Goal: Find specific page/section: Find specific page/section

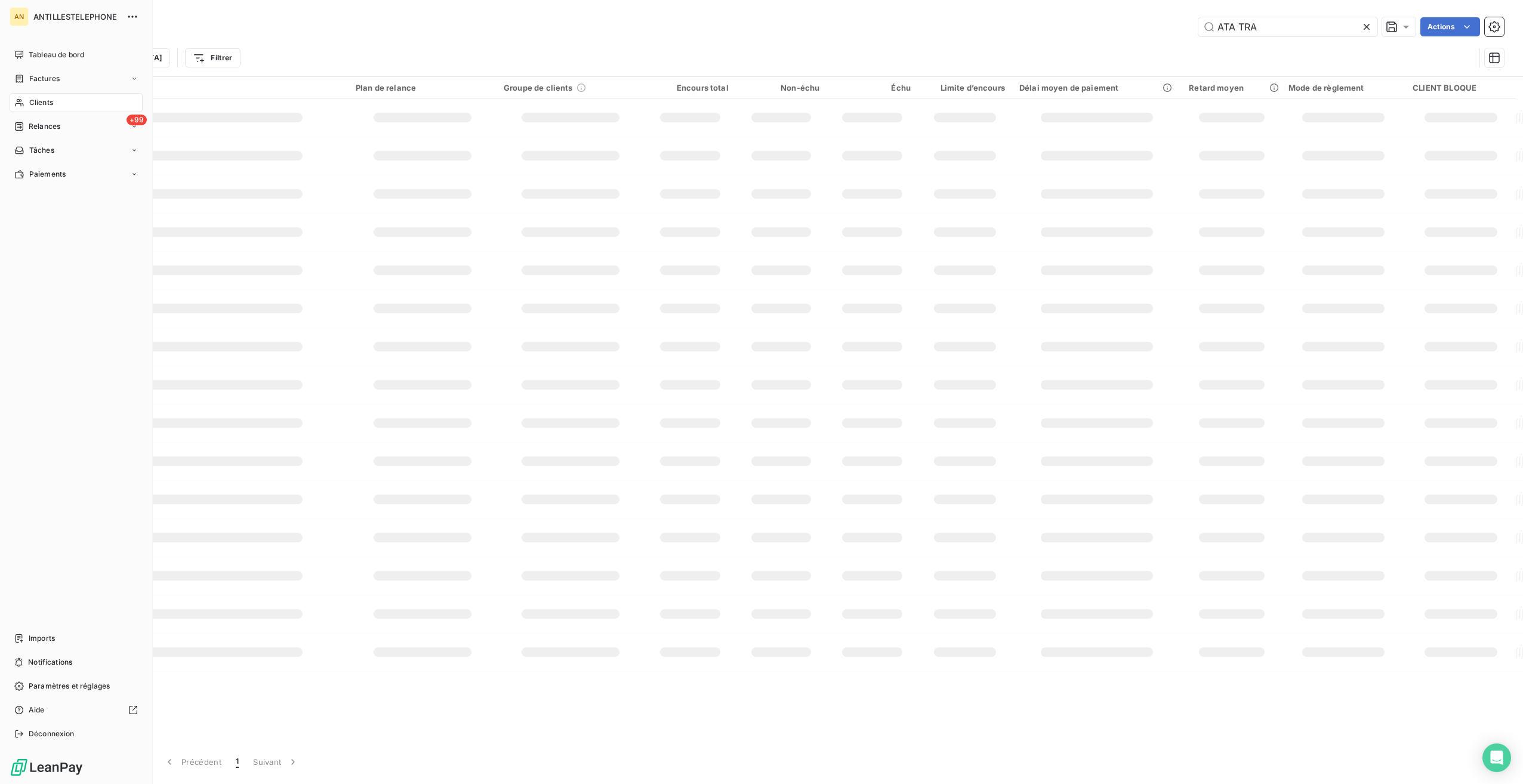
click at [26, 129] on div "Relances" at bounding box center [37, 126] width 46 height 11
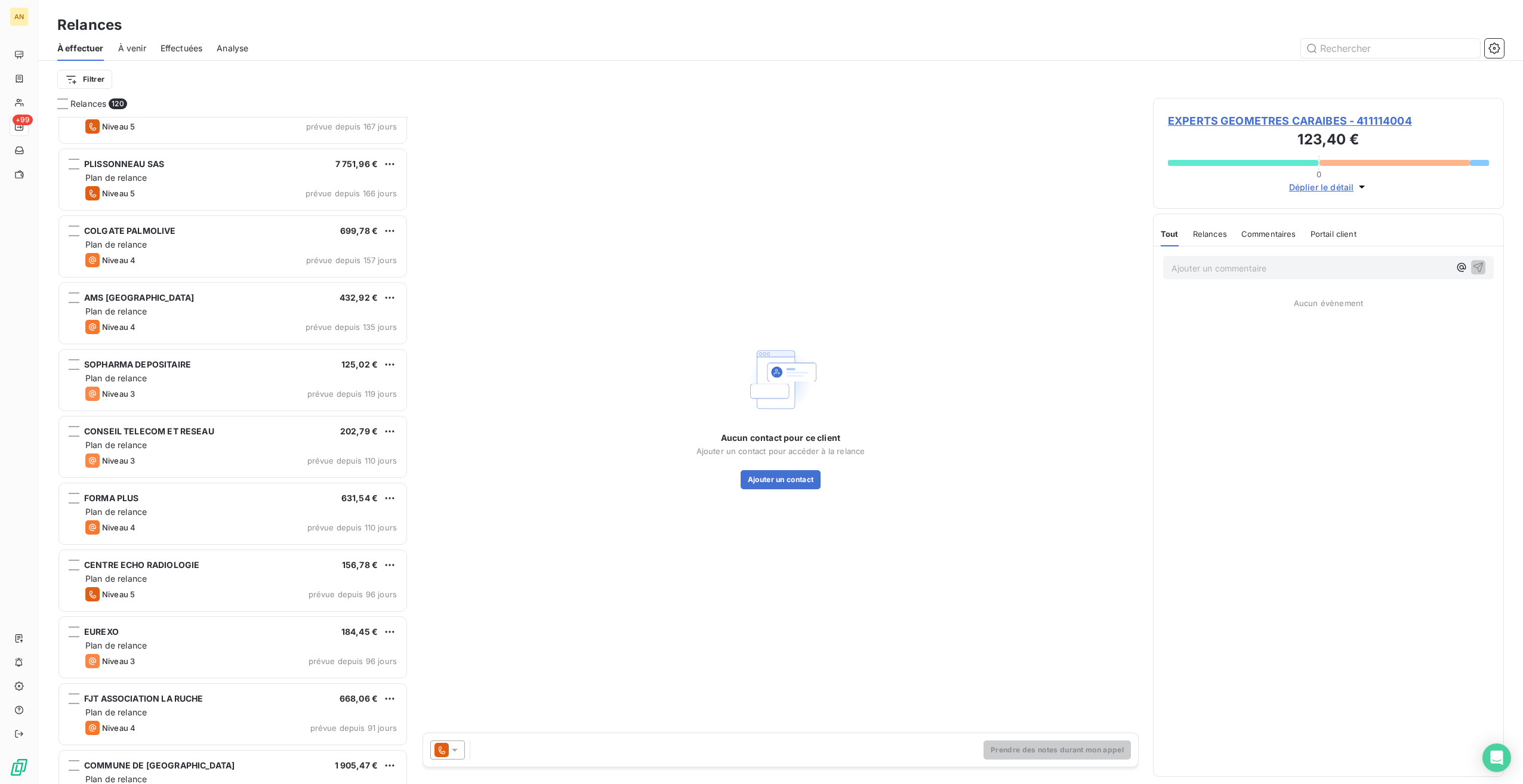
scroll to position [238, 0]
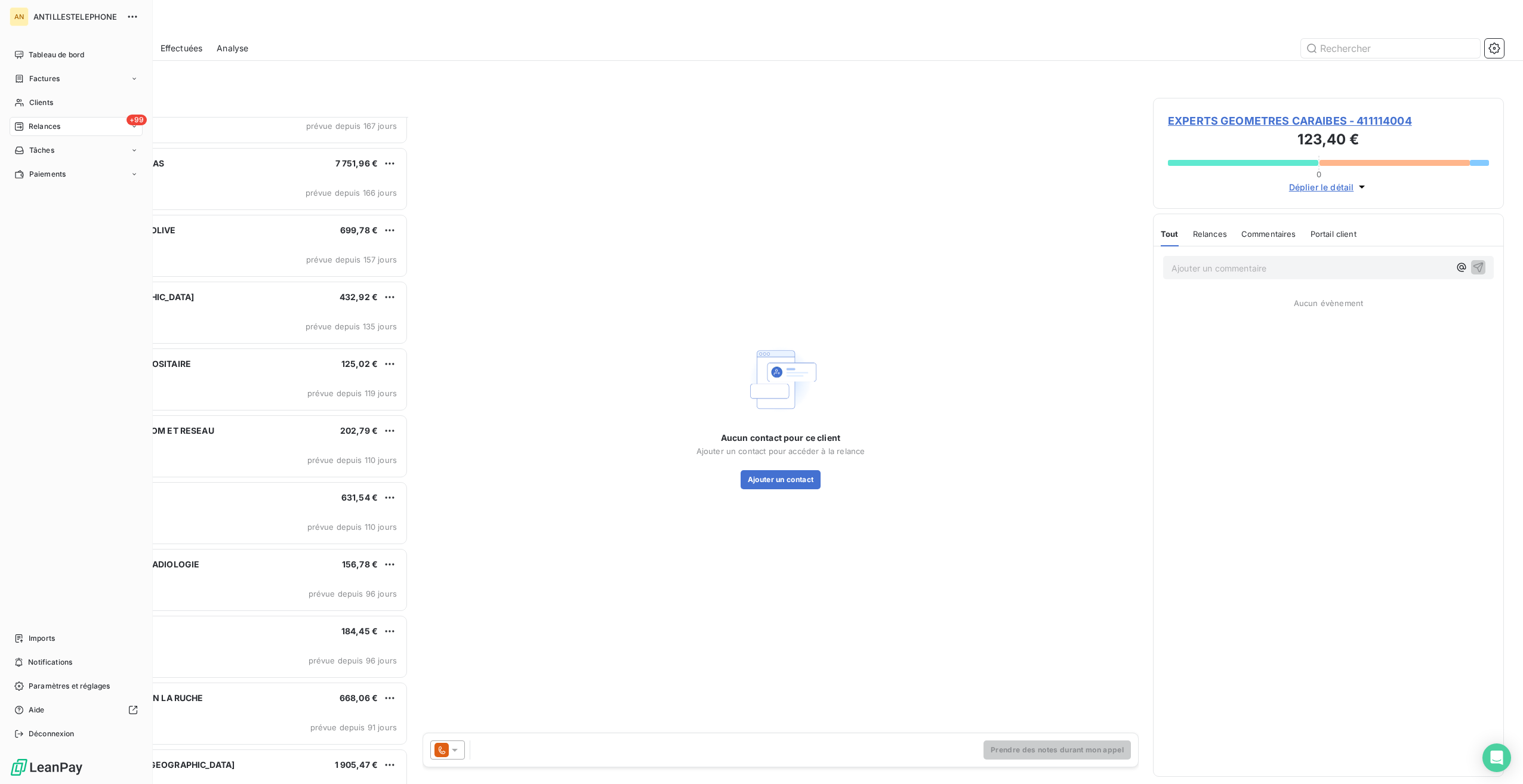
click at [31, 112] on nav "Tableau de bord Factures Clients +99 Relances Tâches Paiements" at bounding box center [76, 114] width 133 height 138
click at [30, 106] on span "Clients" at bounding box center [41, 103] width 24 height 11
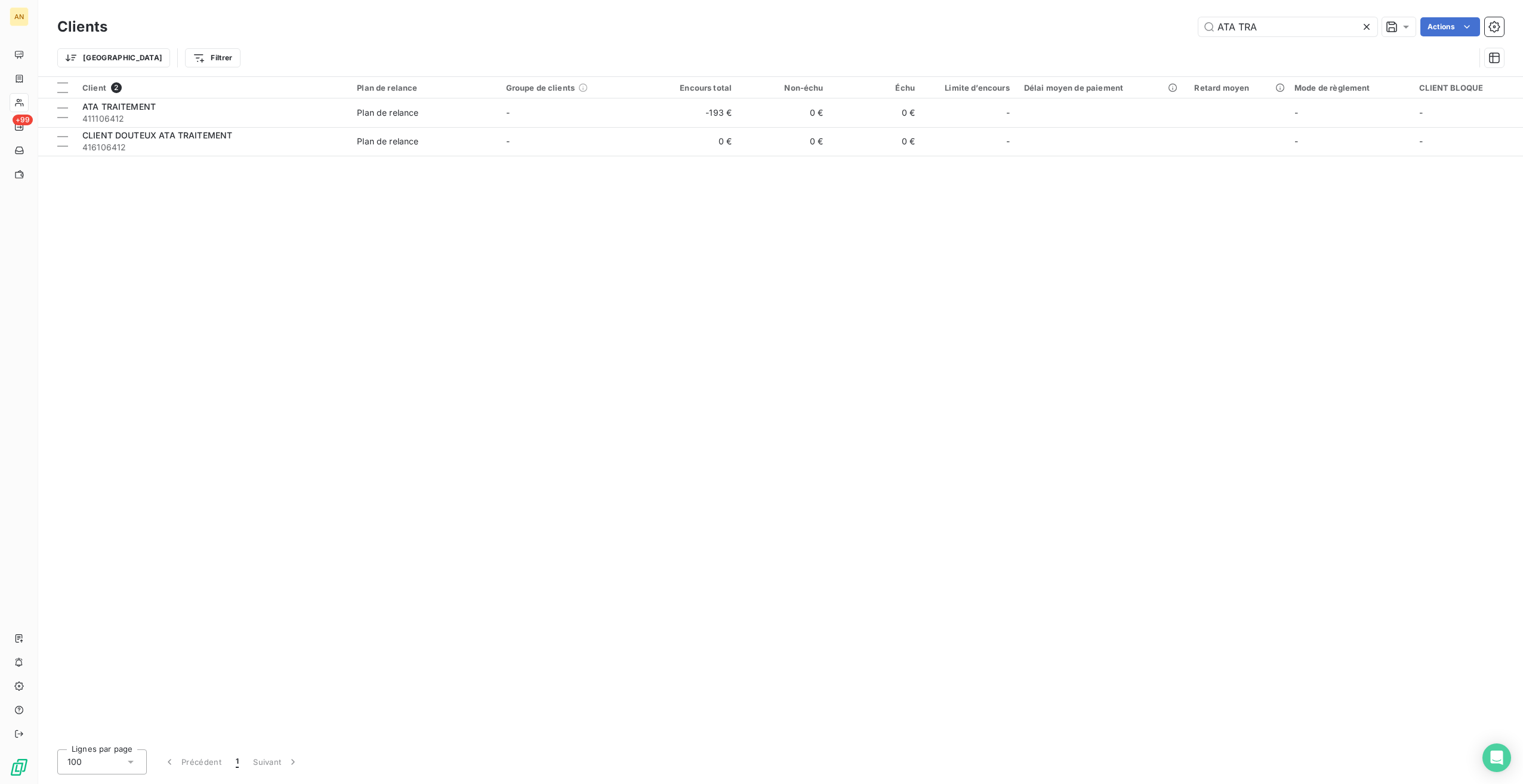
drag, startPoint x: 1281, startPoint y: 34, endPoint x: 1124, endPoint y: 30, distance: 157.1
click at [1126, 30] on div "ATA TRA Actions" at bounding box center [812, 26] width 1382 height 19
type input "college isi"
click at [554, 112] on td "-" at bounding box center [573, 112] width 149 height 29
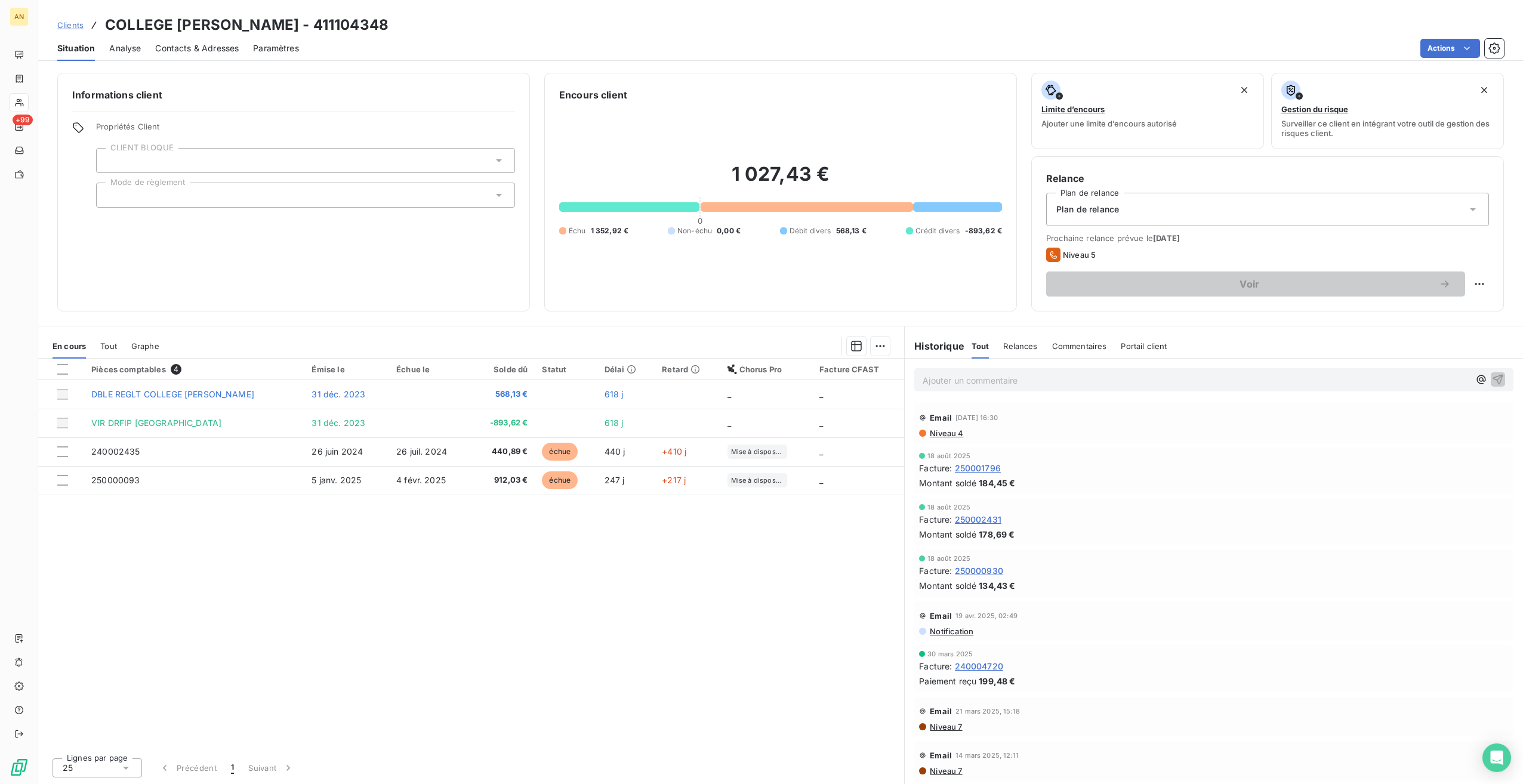
click at [953, 434] on span "Niveau 4" at bounding box center [946, 433] width 35 height 10
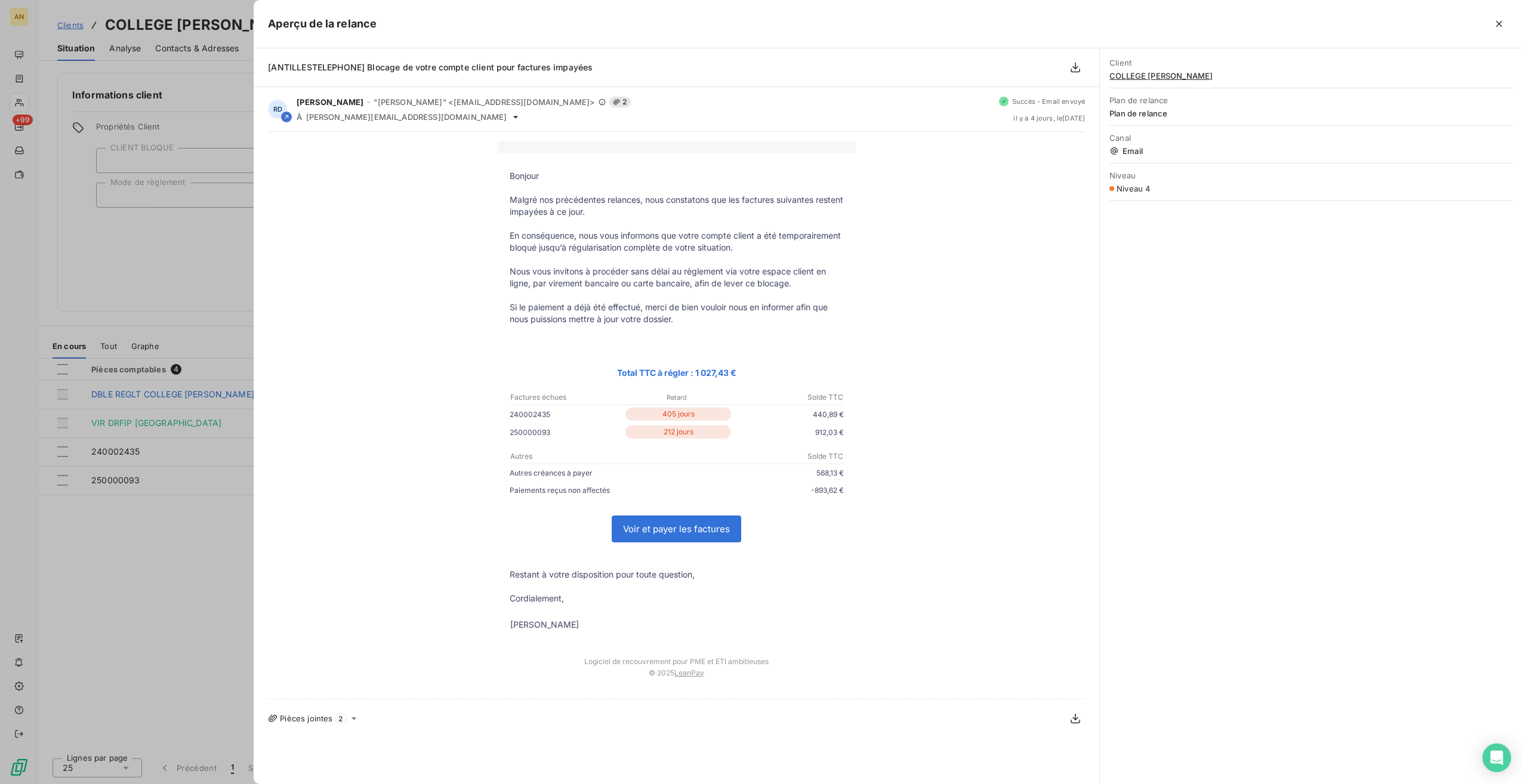
click at [1501, 35] on div "Aperçu de la relance" at bounding box center [888, 24] width 1270 height 48
click at [1498, 25] on icon "button" at bounding box center [1499, 23] width 6 height 6
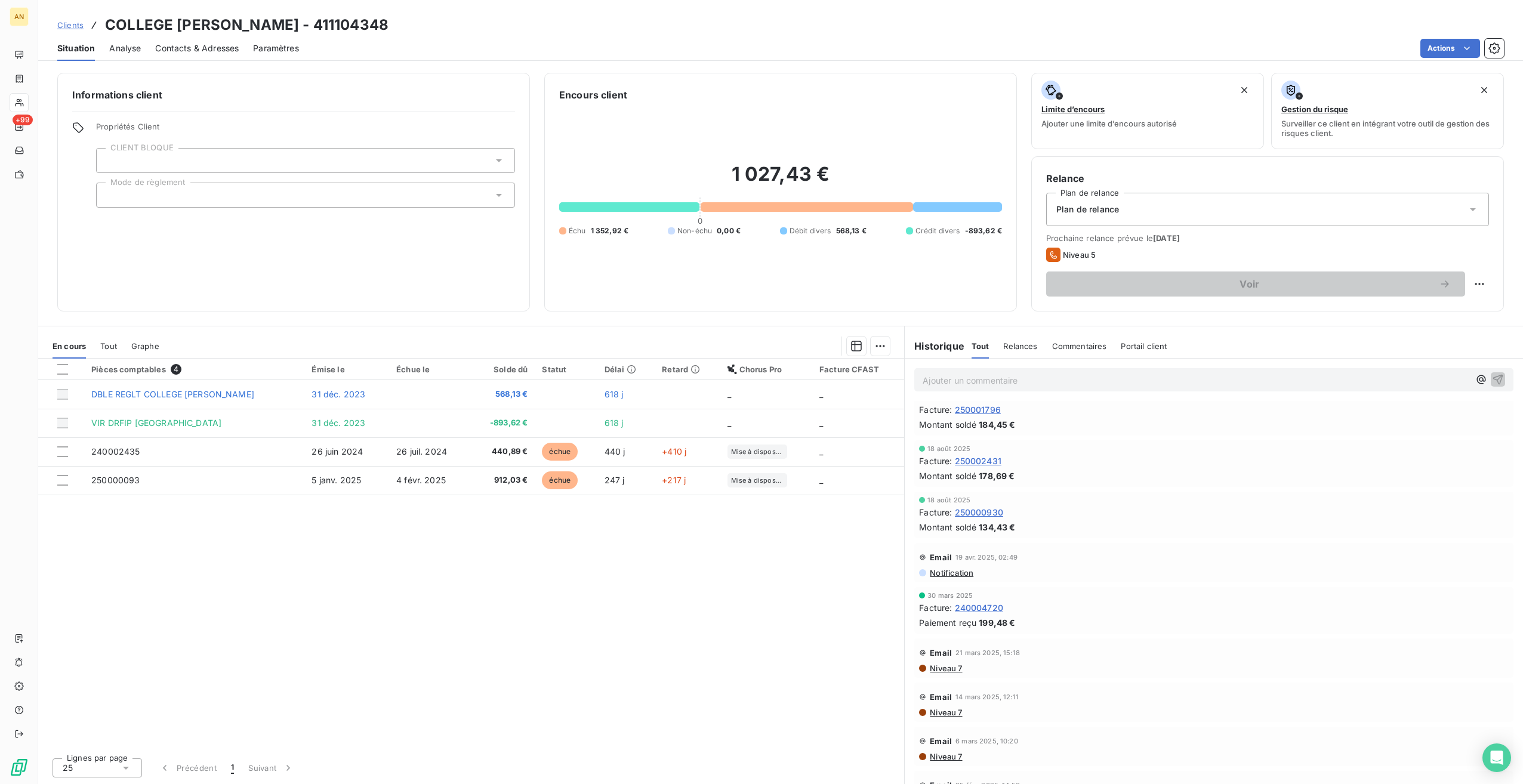
scroll to position [60, 0]
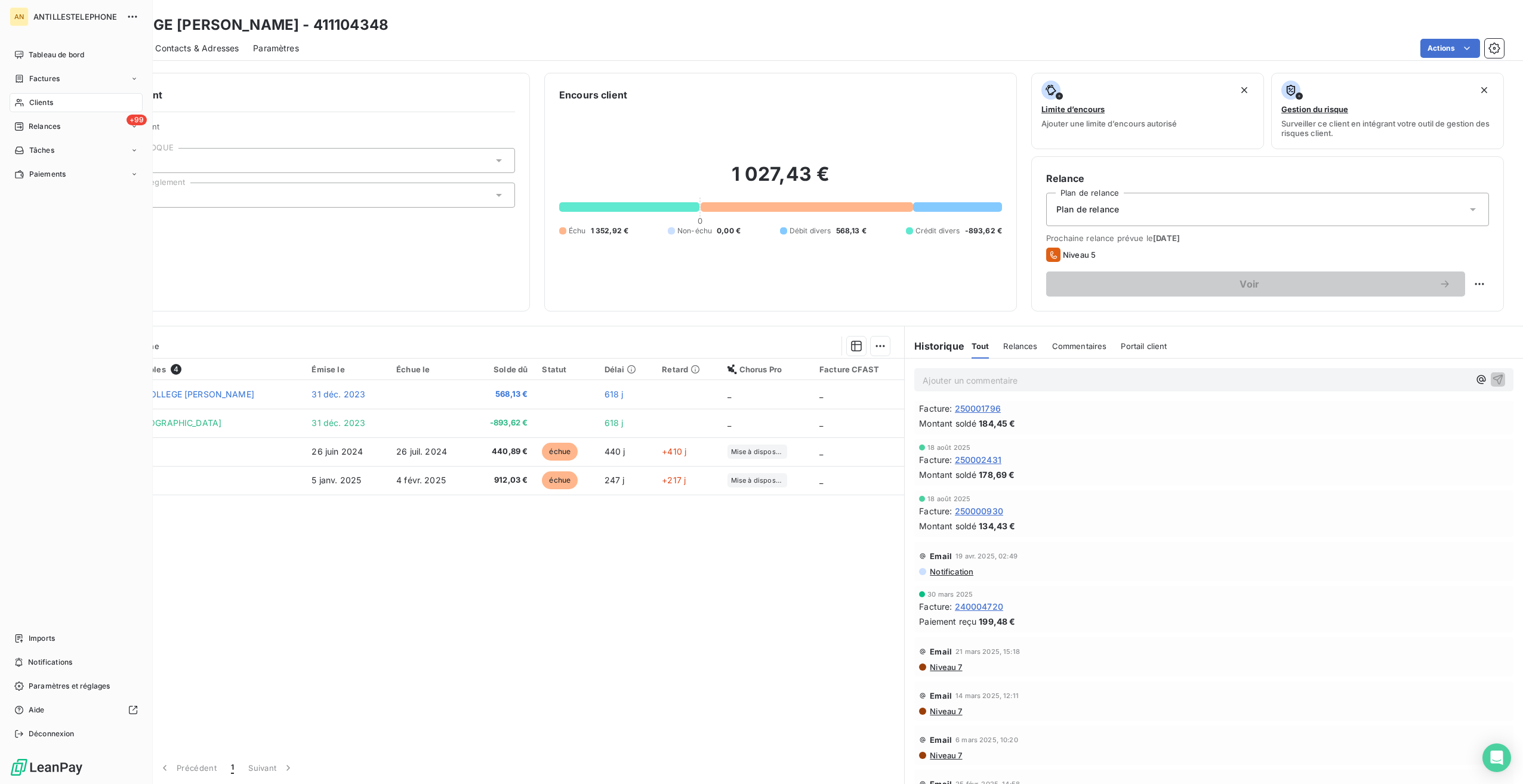
click at [27, 105] on div "Clients" at bounding box center [76, 103] width 133 height 19
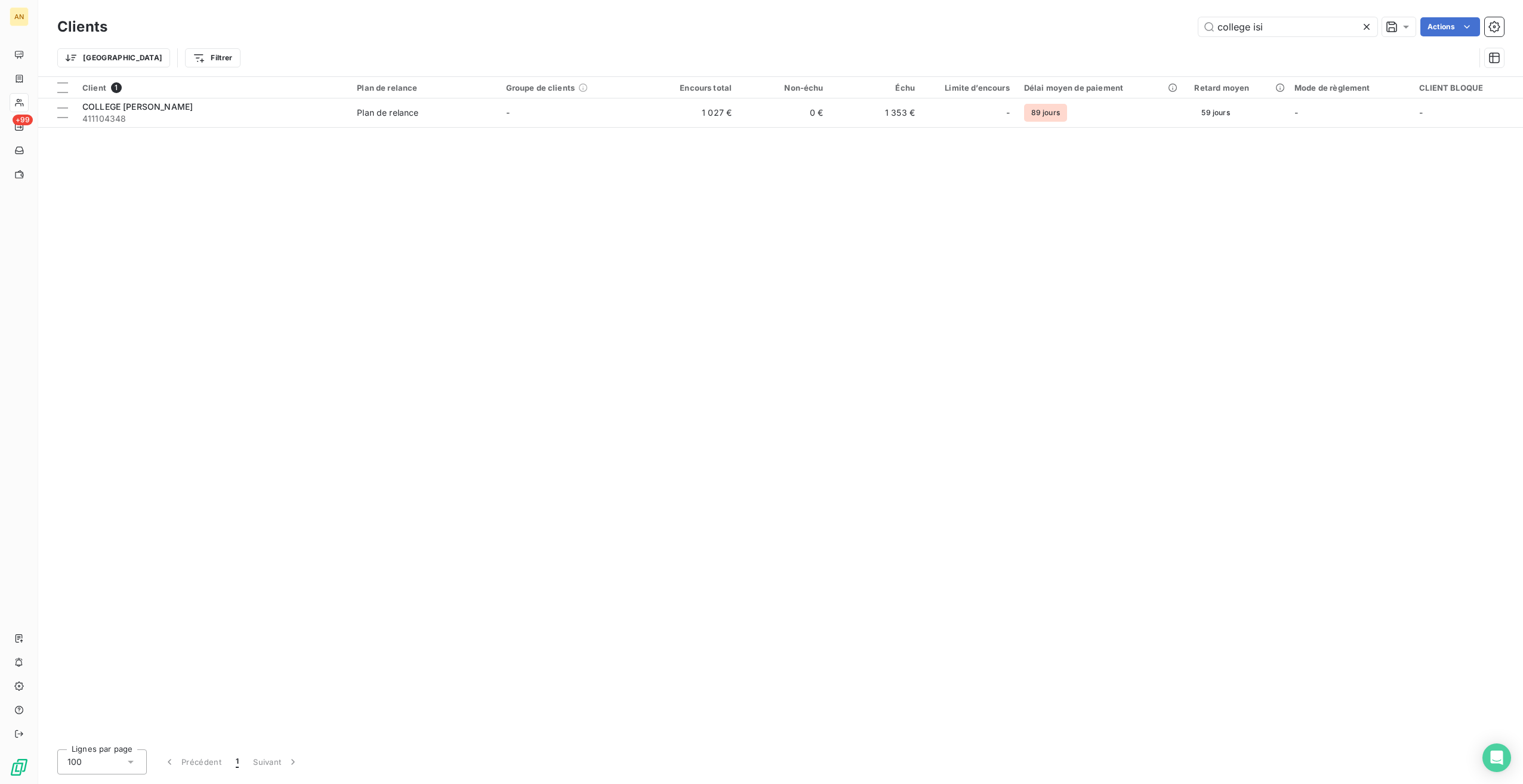
drag, startPoint x: 1281, startPoint y: 30, endPoint x: 1099, endPoint y: 22, distance: 182.2
click at [1099, 22] on div "college isi Actions" at bounding box center [812, 26] width 1382 height 19
type input "gama"
click at [127, 143] on span "411105183" at bounding box center [213, 147] width 261 height 12
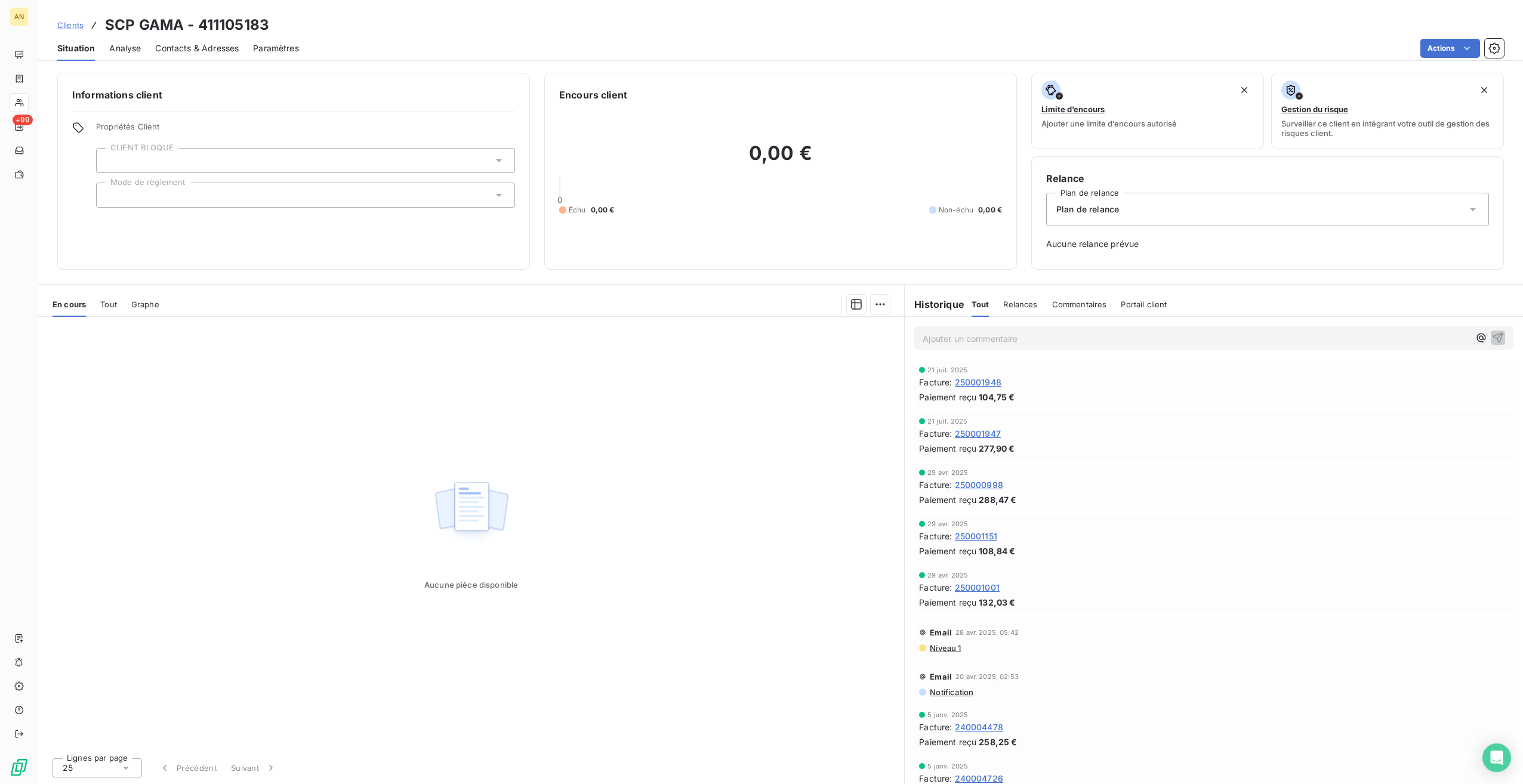
click at [104, 304] on span "Tout" at bounding box center [108, 304] width 17 height 10
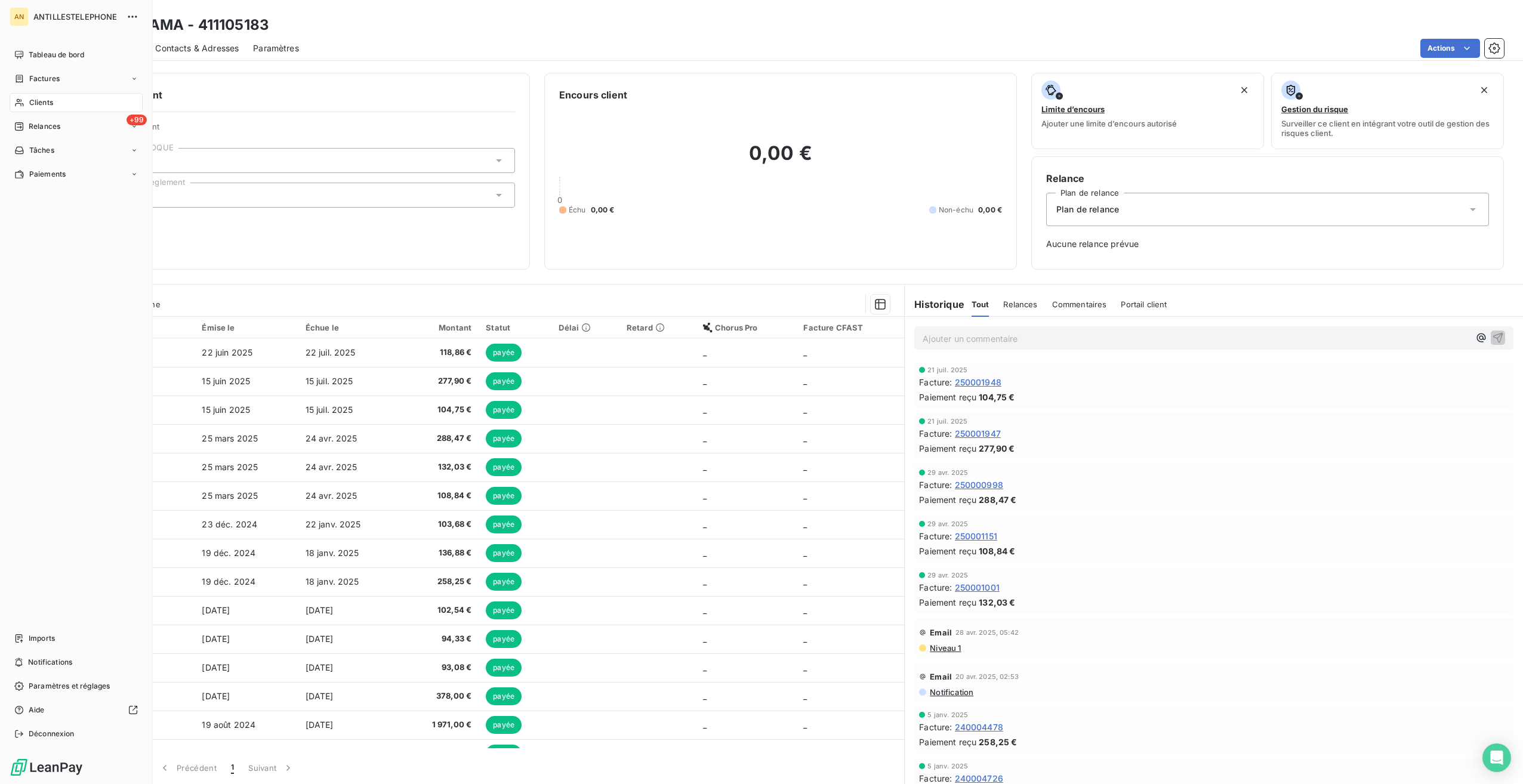
click at [24, 113] on nav "Tableau de bord Factures Clients +99 Relances Tâches Paiements" at bounding box center [76, 114] width 133 height 138
click at [46, 60] on span "Tableau de bord" at bounding box center [56, 55] width 55 height 11
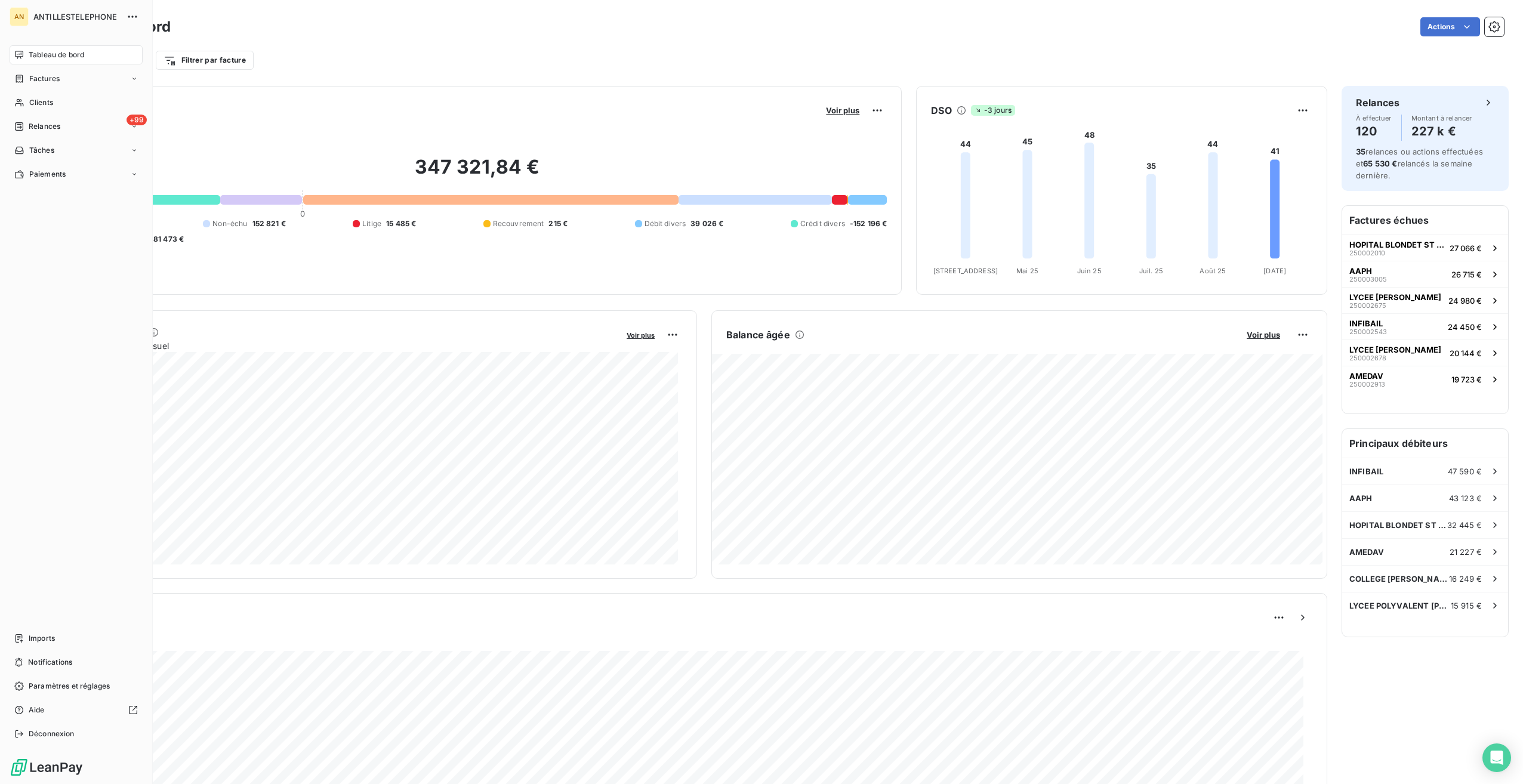
click at [26, 109] on div "Clients" at bounding box center [76, 103] width 133 height 19
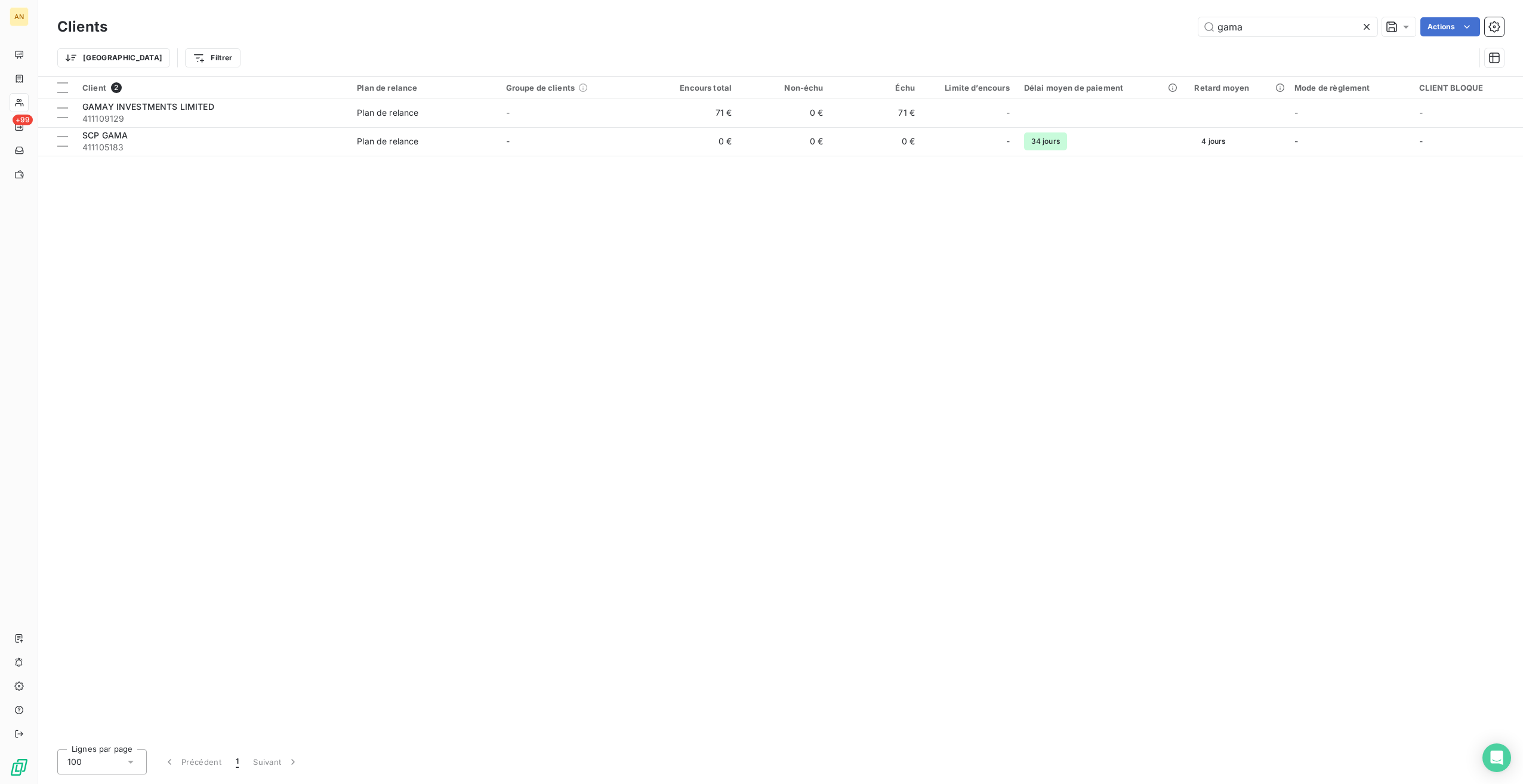
drag, startPoint x: 1306, startPoint y: 26, endPoint x: 1163, endPoint y: 29, distance: 143.0
click at [1167, 27] on div "gama Actions" at bounding box center [812, 26] width 1382 height 19
type input "&"
type input "1"
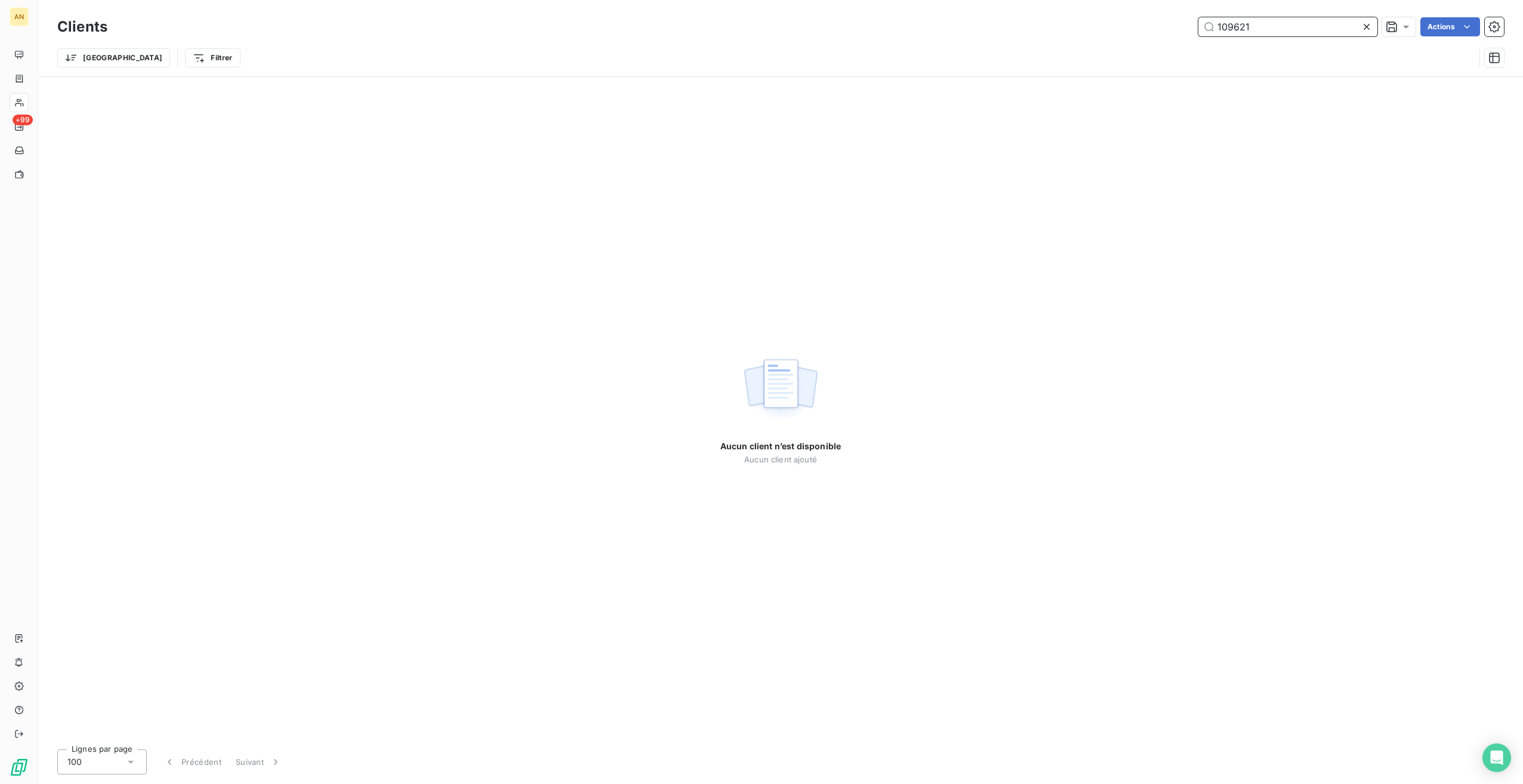
drag, startPoint x: 1281, startPoint y: 29, endPoint x: 1118, endPoint y: 22, distance: 163.2
click at [1120, 25] on div "109621 Actions" at bounding box center [812, 26] width 1382 height 19
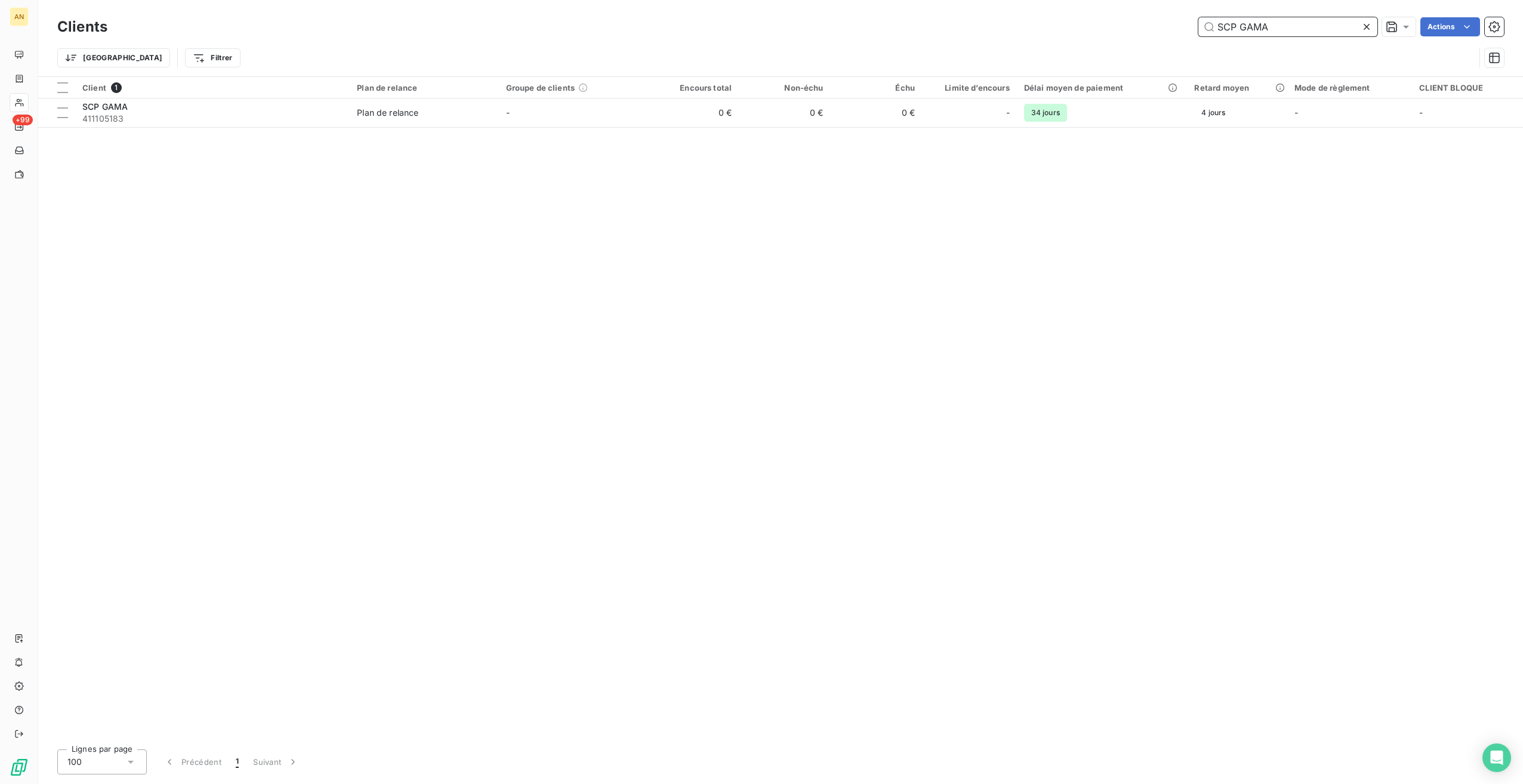
drag, startPoint x: 1296, startPoint y: 26, endPoint x: 1103, endPoint y: 26, distance: 193.0
click at [1103, 26] on div "SCP GAMA Actions" at bounding box center [812, 26] width 1382 height 19
type input "DSC"
click at [434, 121] on td "Plan de relance" at bounding box center [424, 112] width 149 height 29
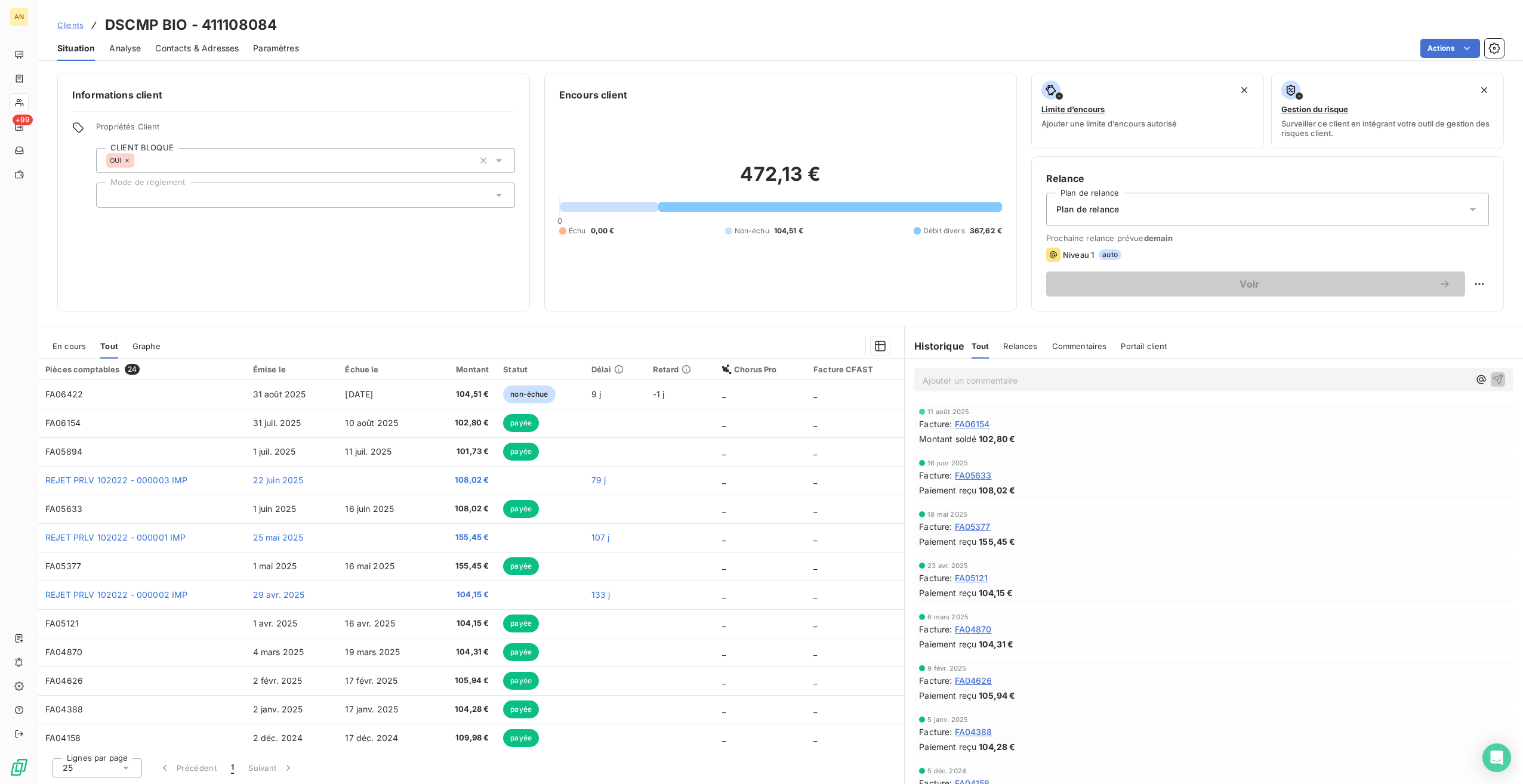
click at [69, 348] on span "En cours" at bounding box center [69, 347] width 33 height 10
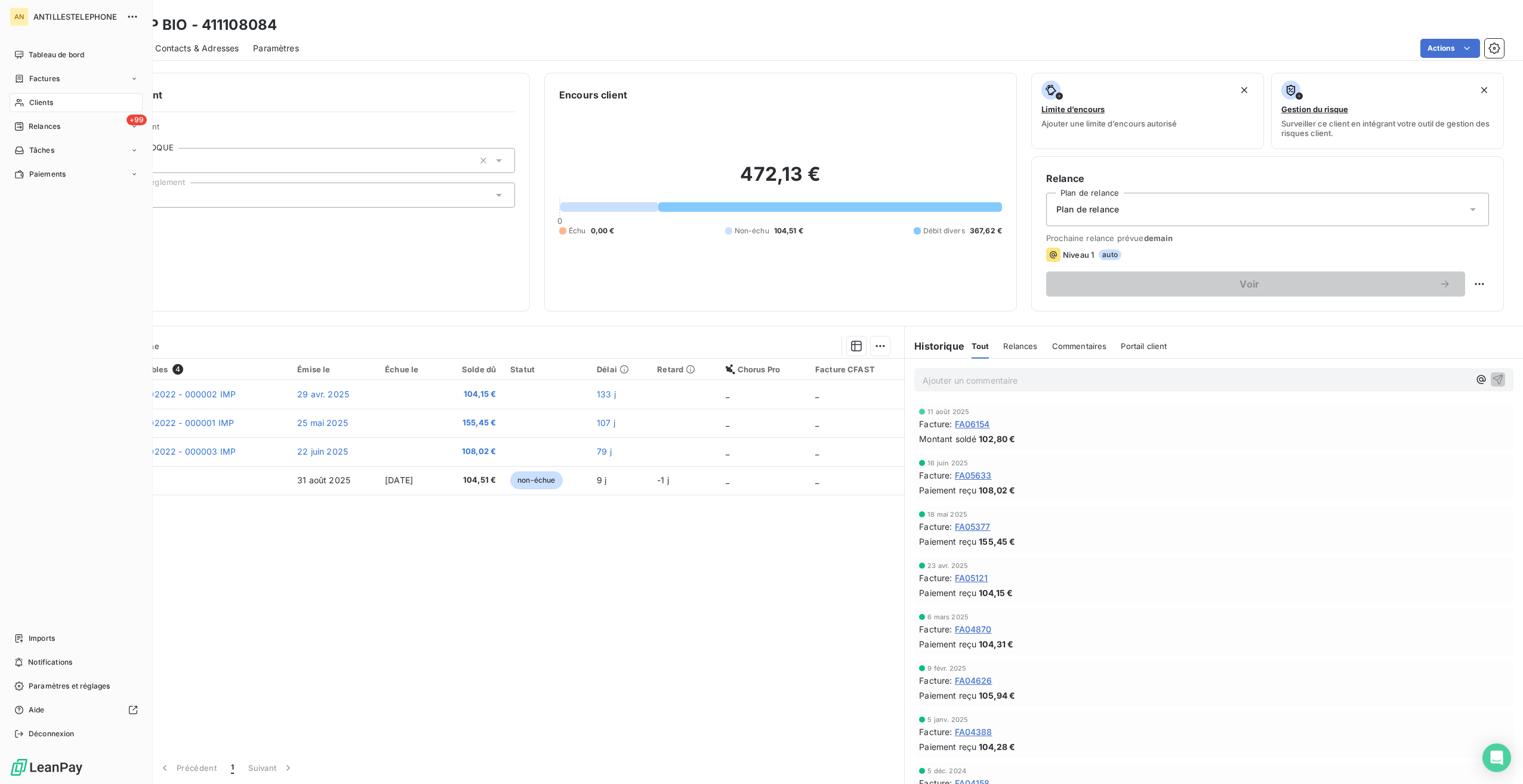
click at [25, 83] on div "Factures" at bounding box center [36, 79] width 45 height 11
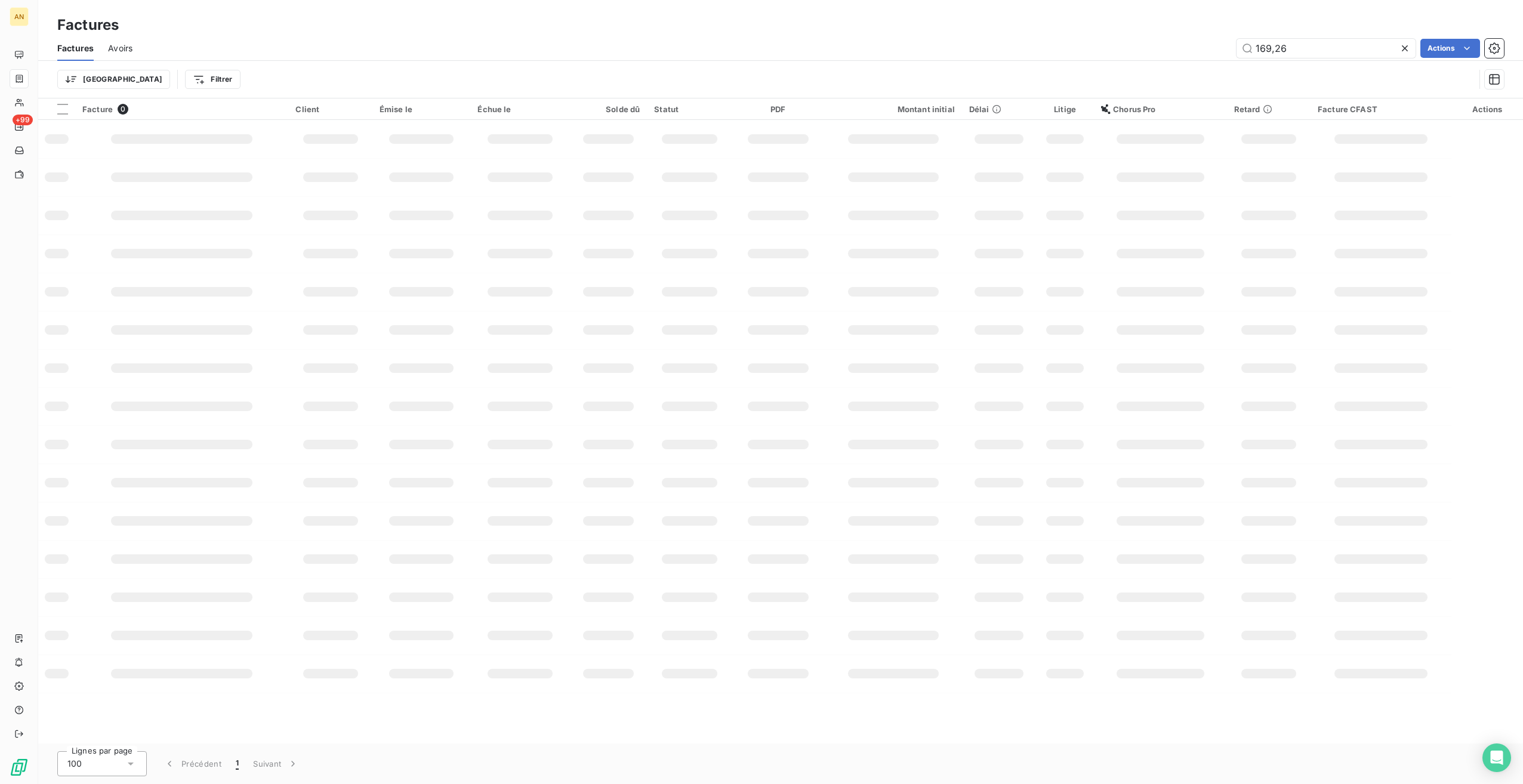
drag, startPoint x: 1300, startPoint y: 46, endPoint x: 1051, endPoint y: 32, distance: 249.4
click at [1054, 36] on div "Factures Avoirs 169,26 Actions" at bounding box center [780, 48] width 1485 height 25
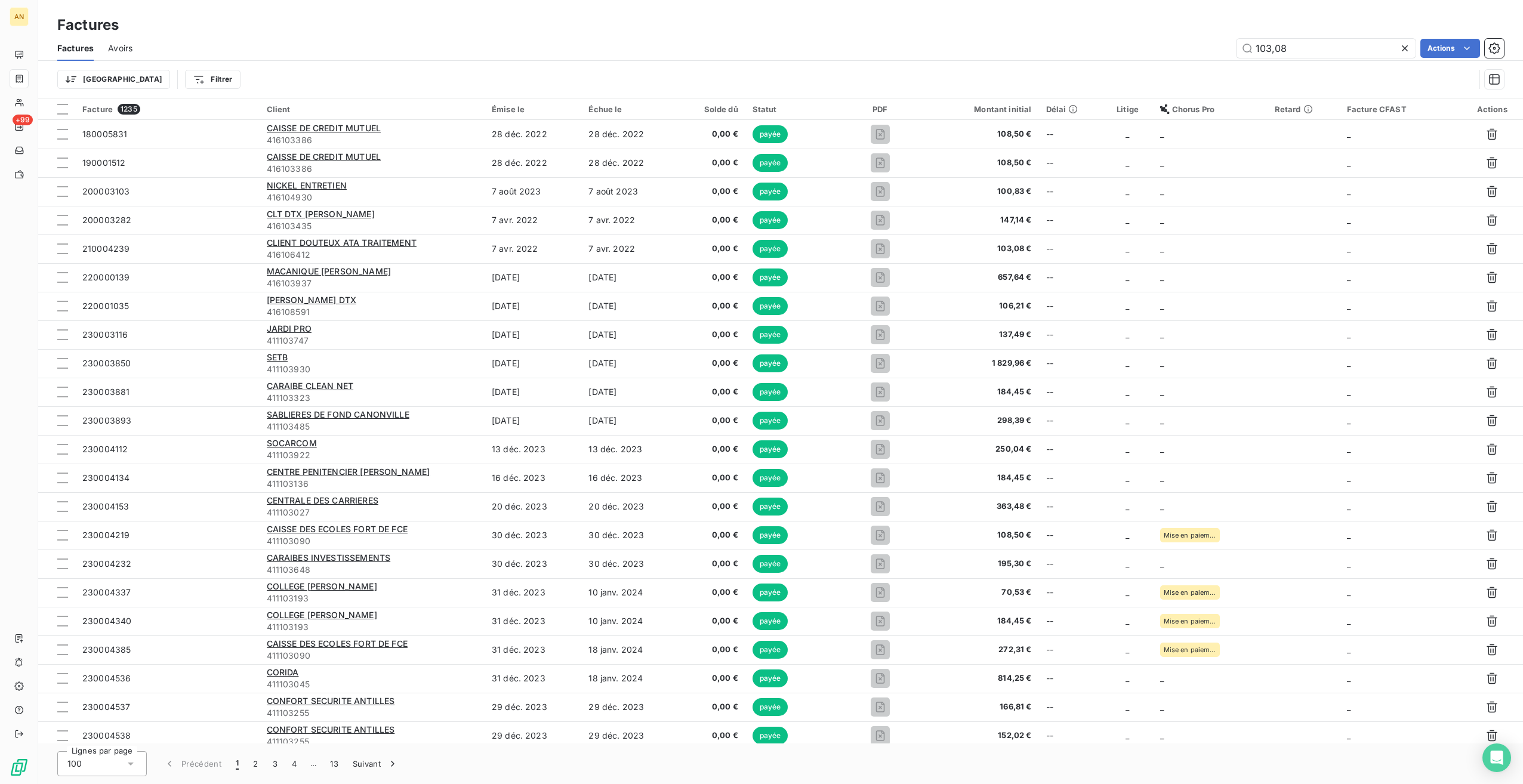
type input "103,08"
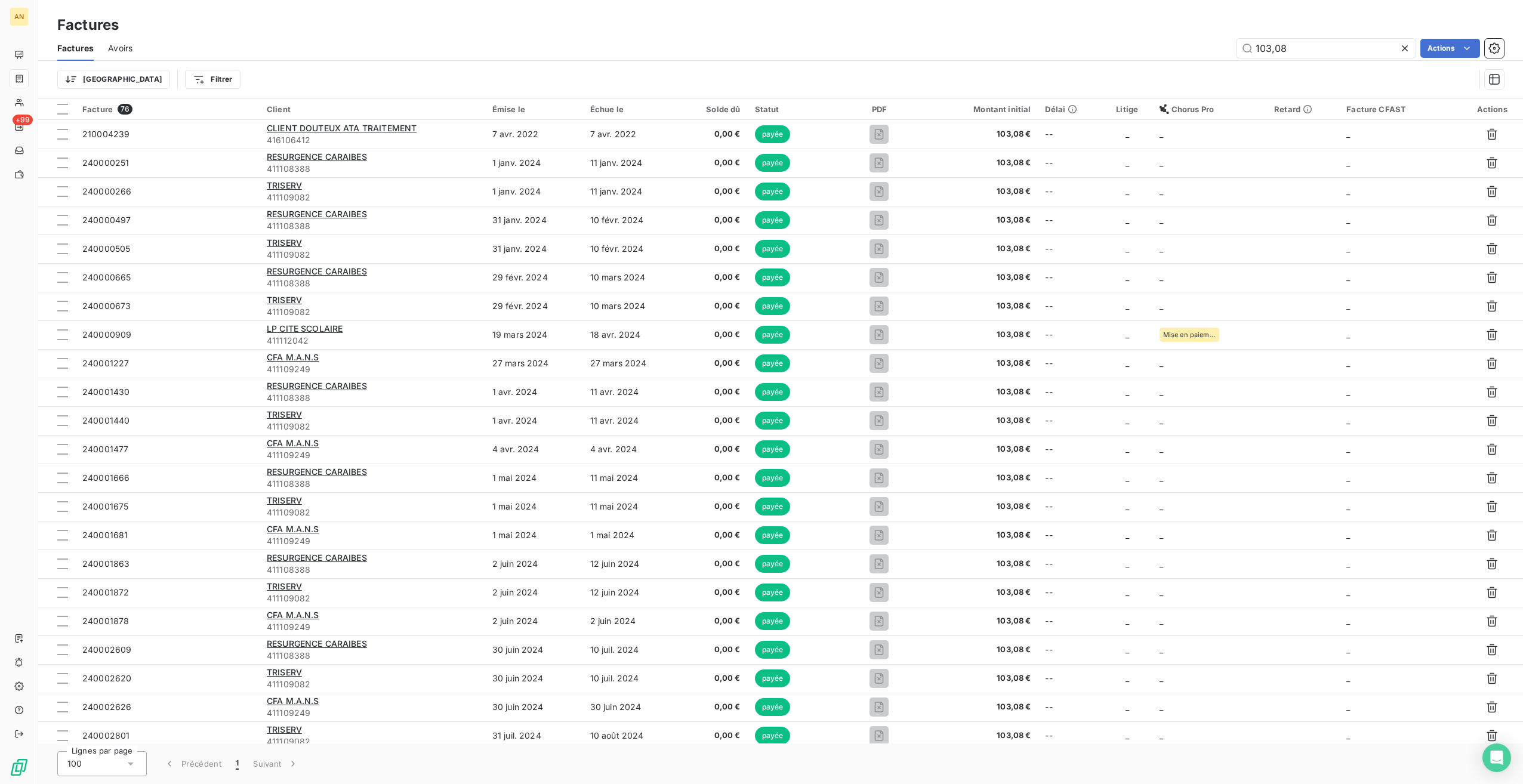
click at [499, 115] on th "Émise le" at bounding box center [534, 109] width 98 height 22
click at [531, 142] on div "Trier par ordre croissant" at bounding box center [505, 134] width 142 height 26
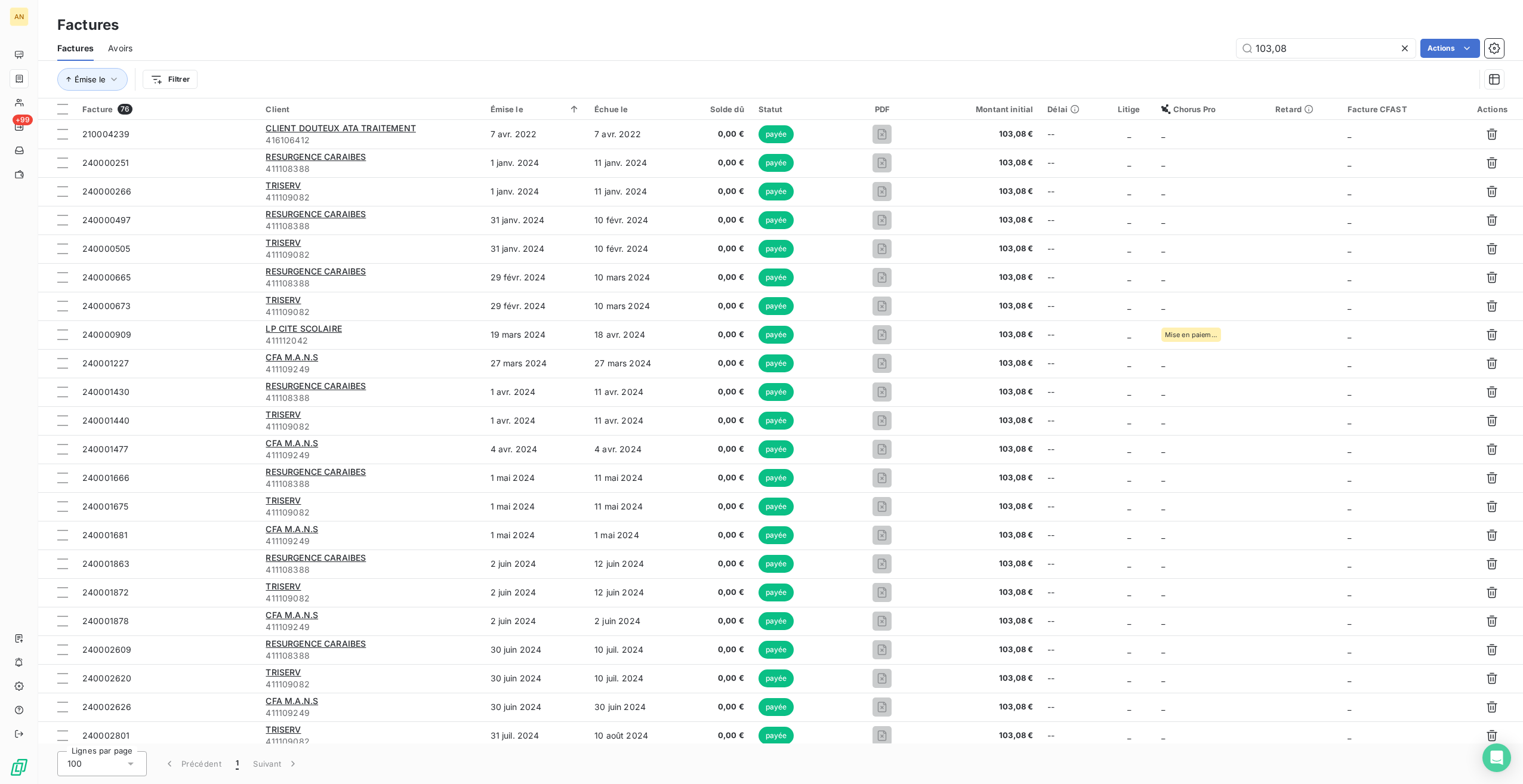
click at [581, 112] on th "Émise le" at bounding box center [535, 109] width 104 height 22
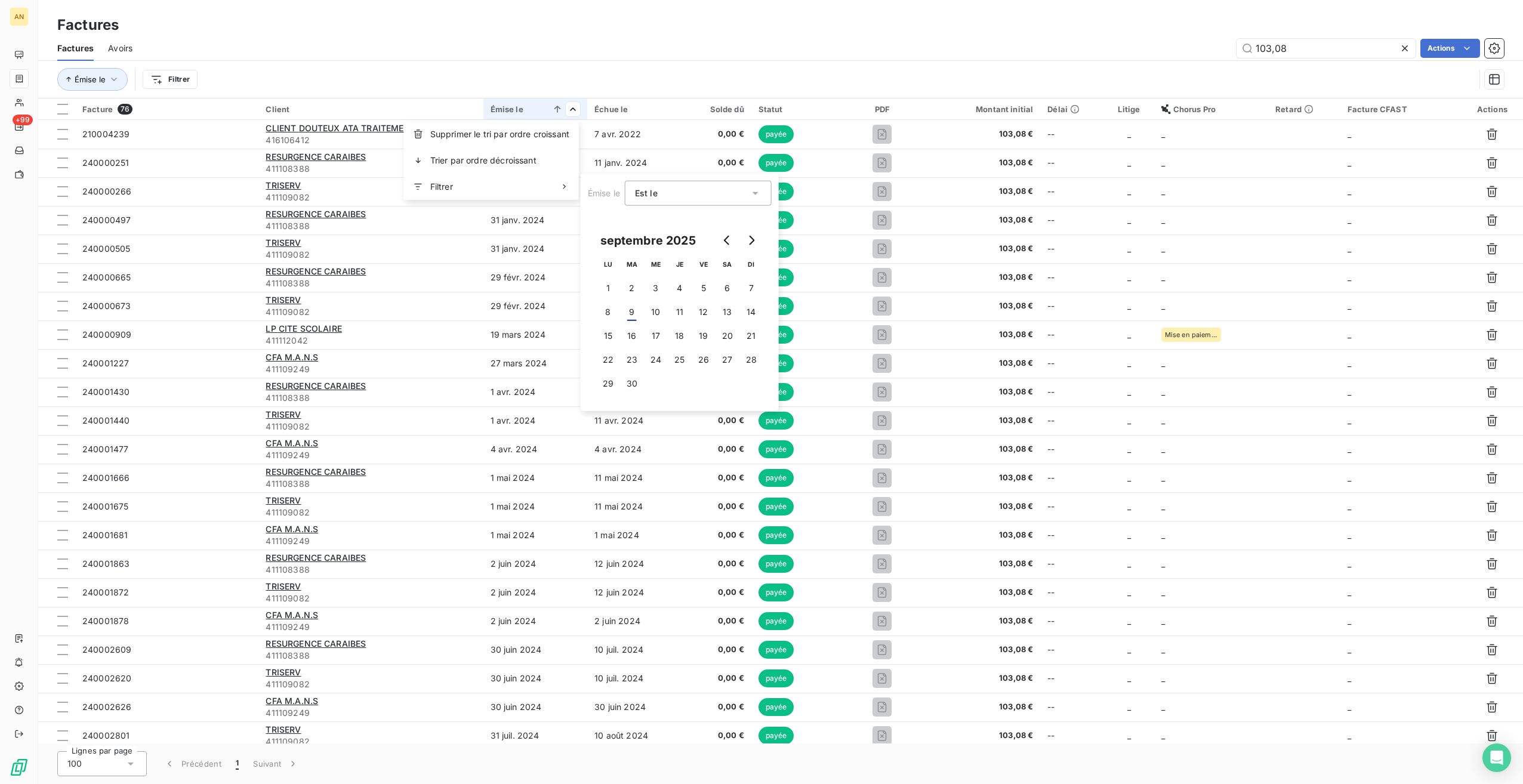
click at [498, 174] on div "Filtrer" at bounding box center [491, 187] width 175 height 26
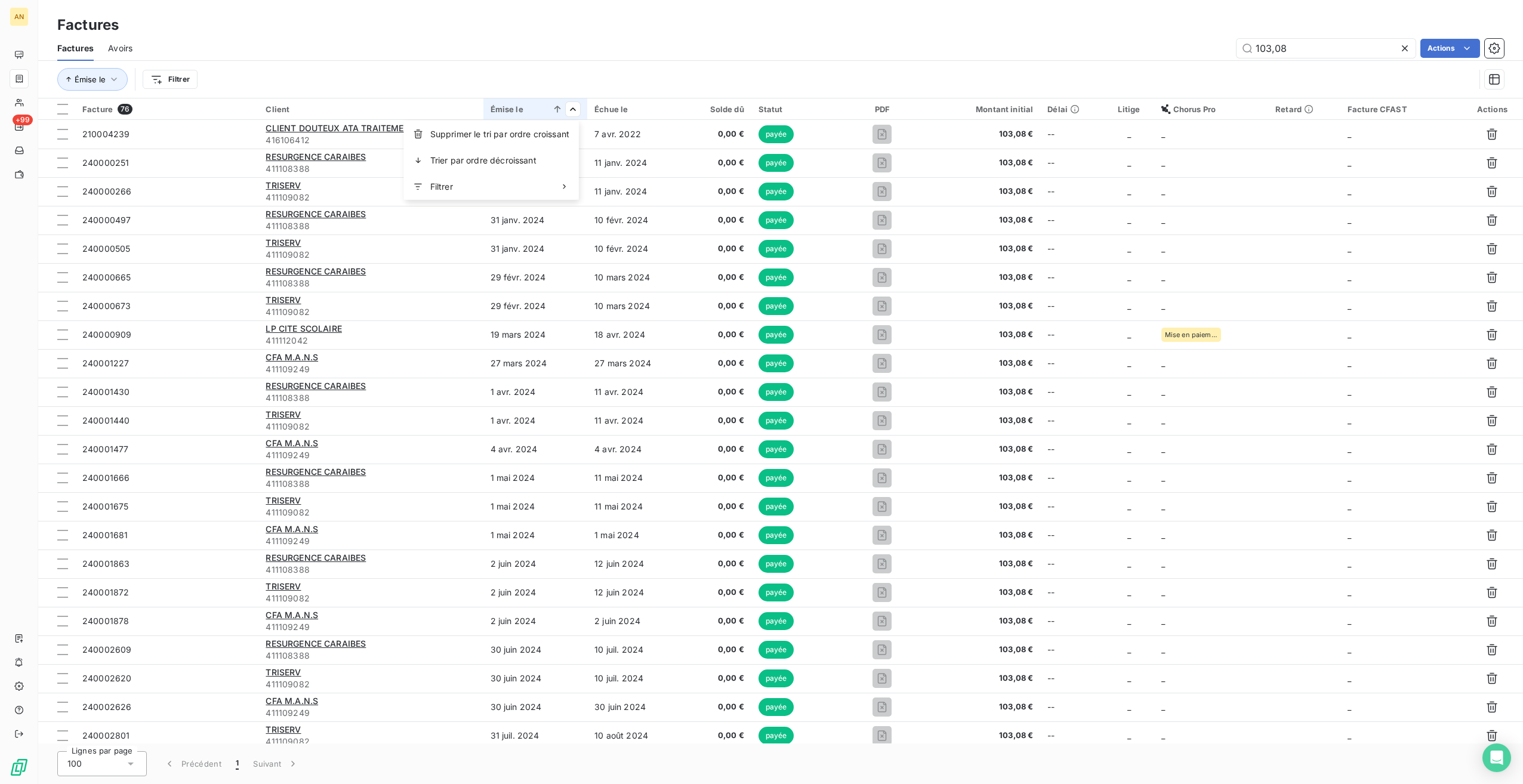
click at [499, 166] on div "Trier par ordre décroissant" at bounding box center [491, 160] width 175 height 26
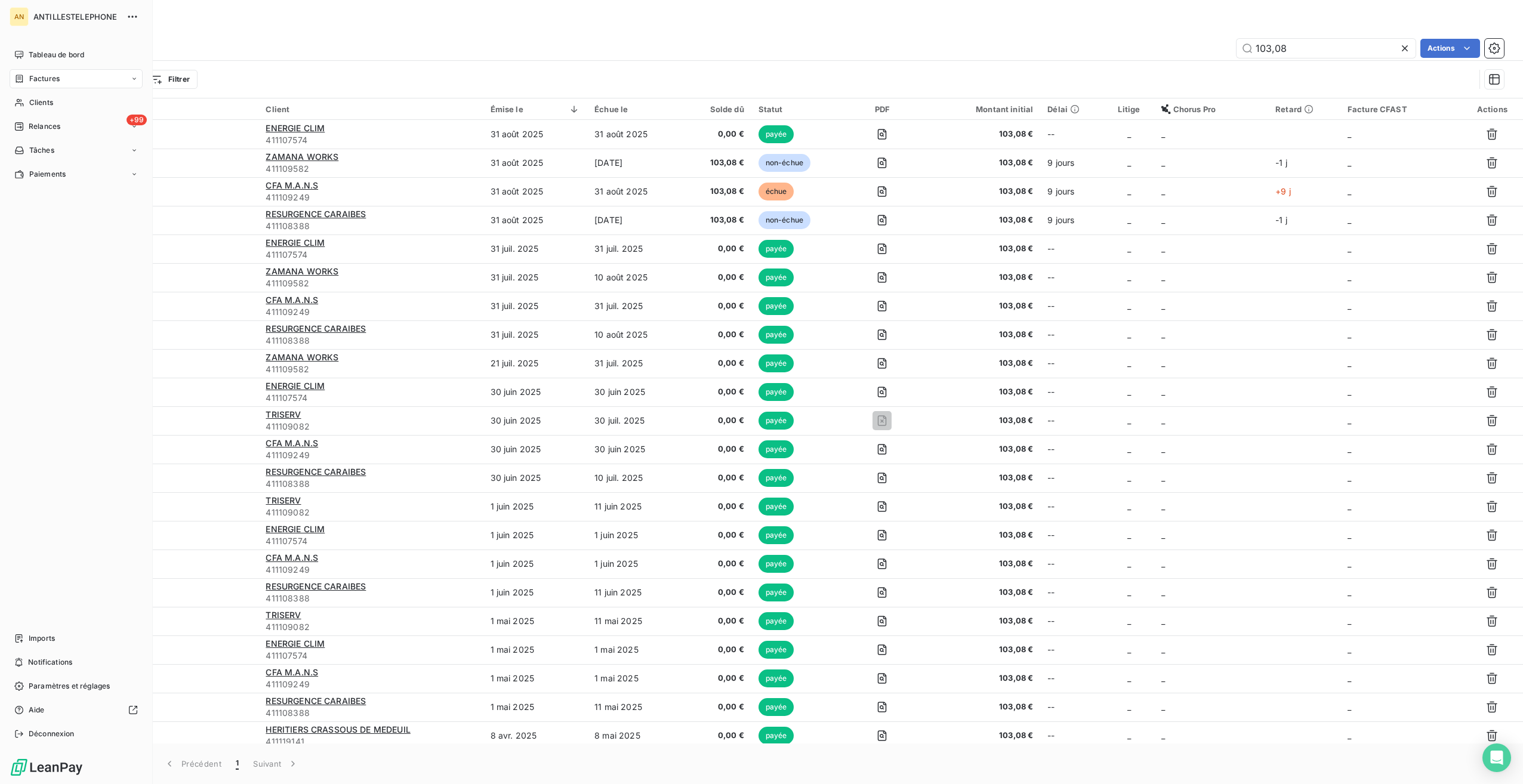
click at [65, 60] on span "Tableau de bord" at bounding box center [56, 55] width 55 height 11
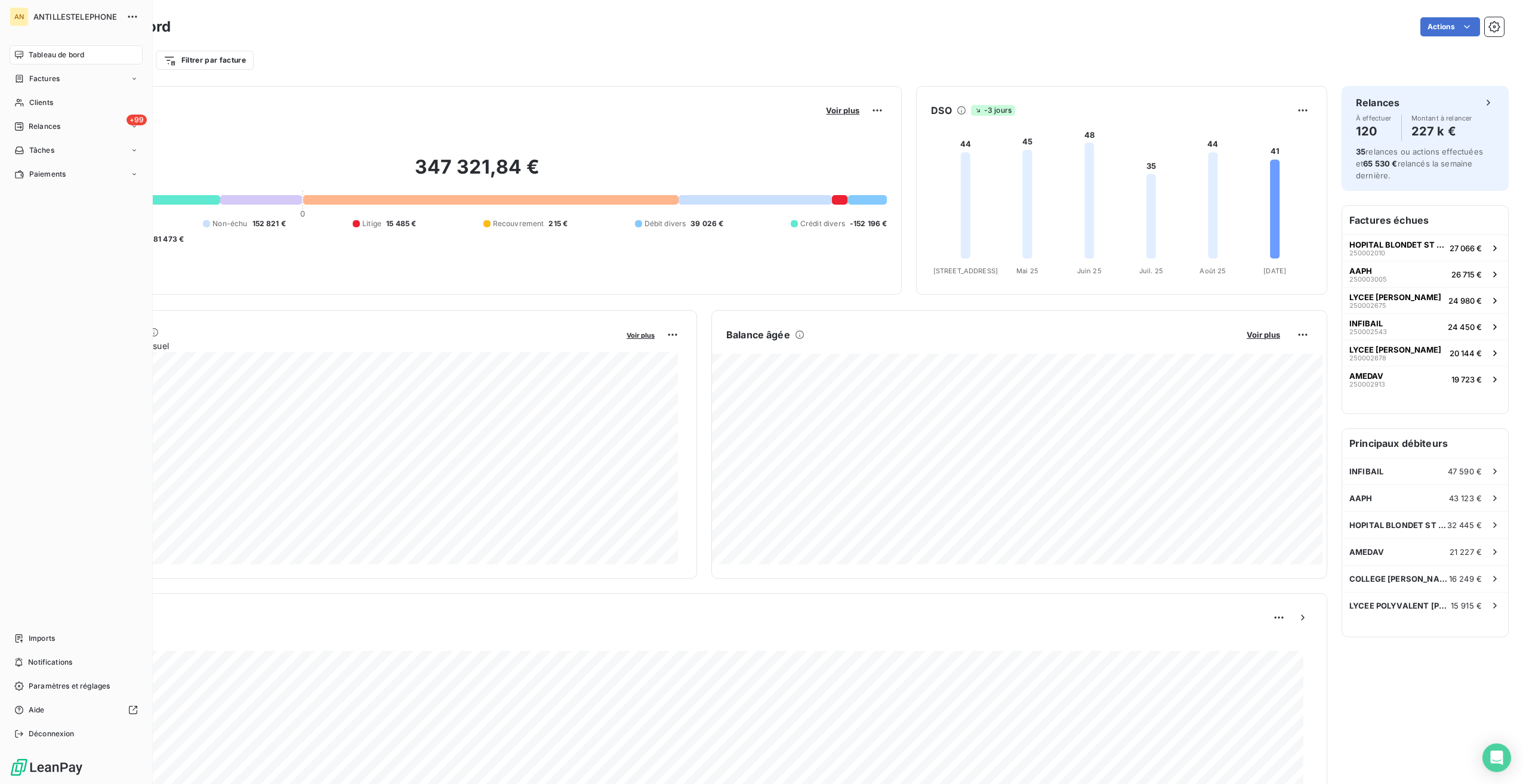
click at [27, 112] on nav "Tableau de bord Factures Clients +99 Relances Tâches Paiements" at bounding box center [76, 114] width 133 height 138
click at [40, 108] on span "Clients" at bounding box center [41, 103] width 24 height 11
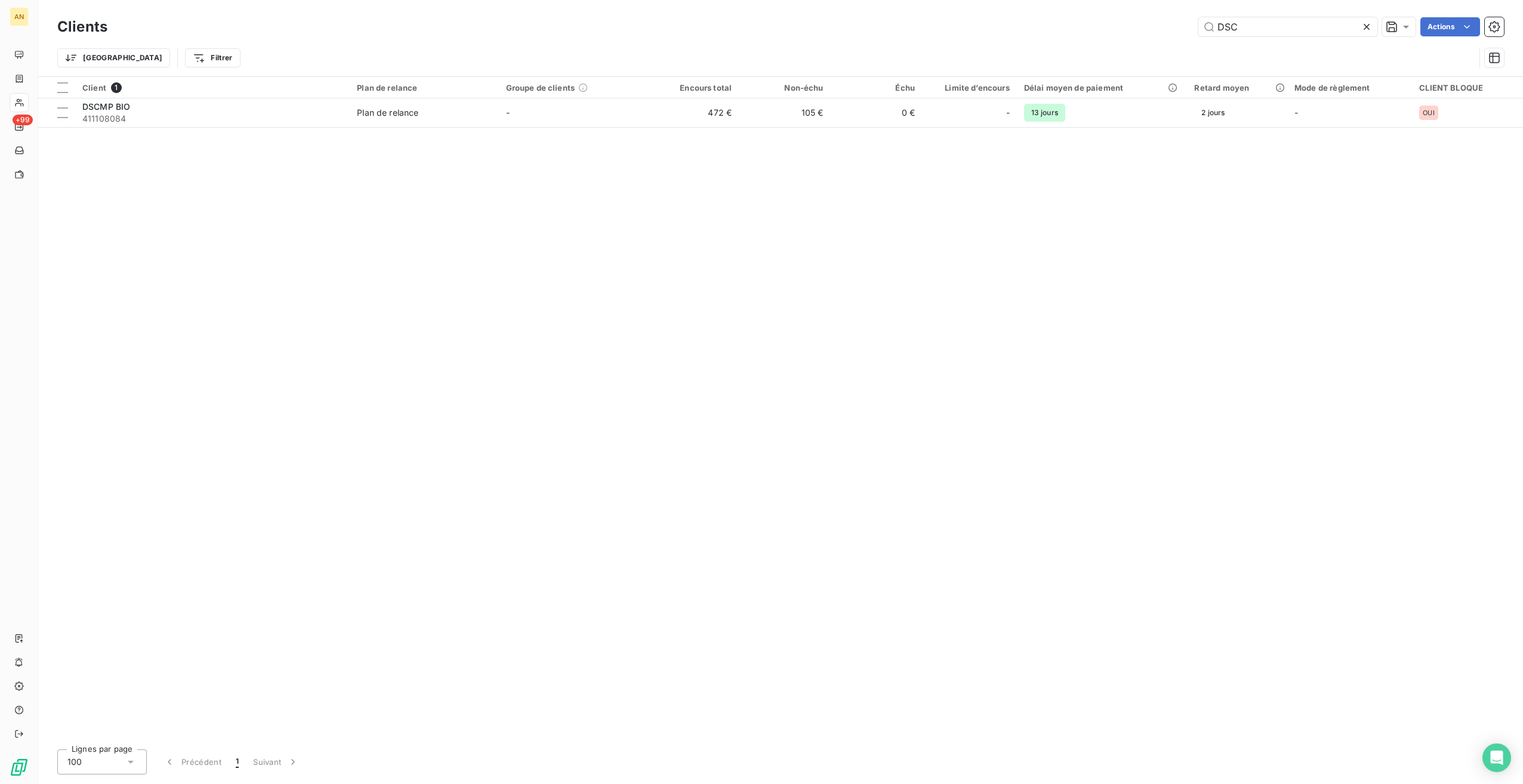
drag, startPoint x: 1181, startPoint y: 25, endPoint x: 1109, endPoint y: 22, distance: 72.1
click at [1110, 22] on div "DSC Actions" at bounding box center [812, 26] width 1382 height 19
type input "HOME SERVICE"
click at [738, 117] on td "282 €" at bounding box center [693, 112] width 91 height 29
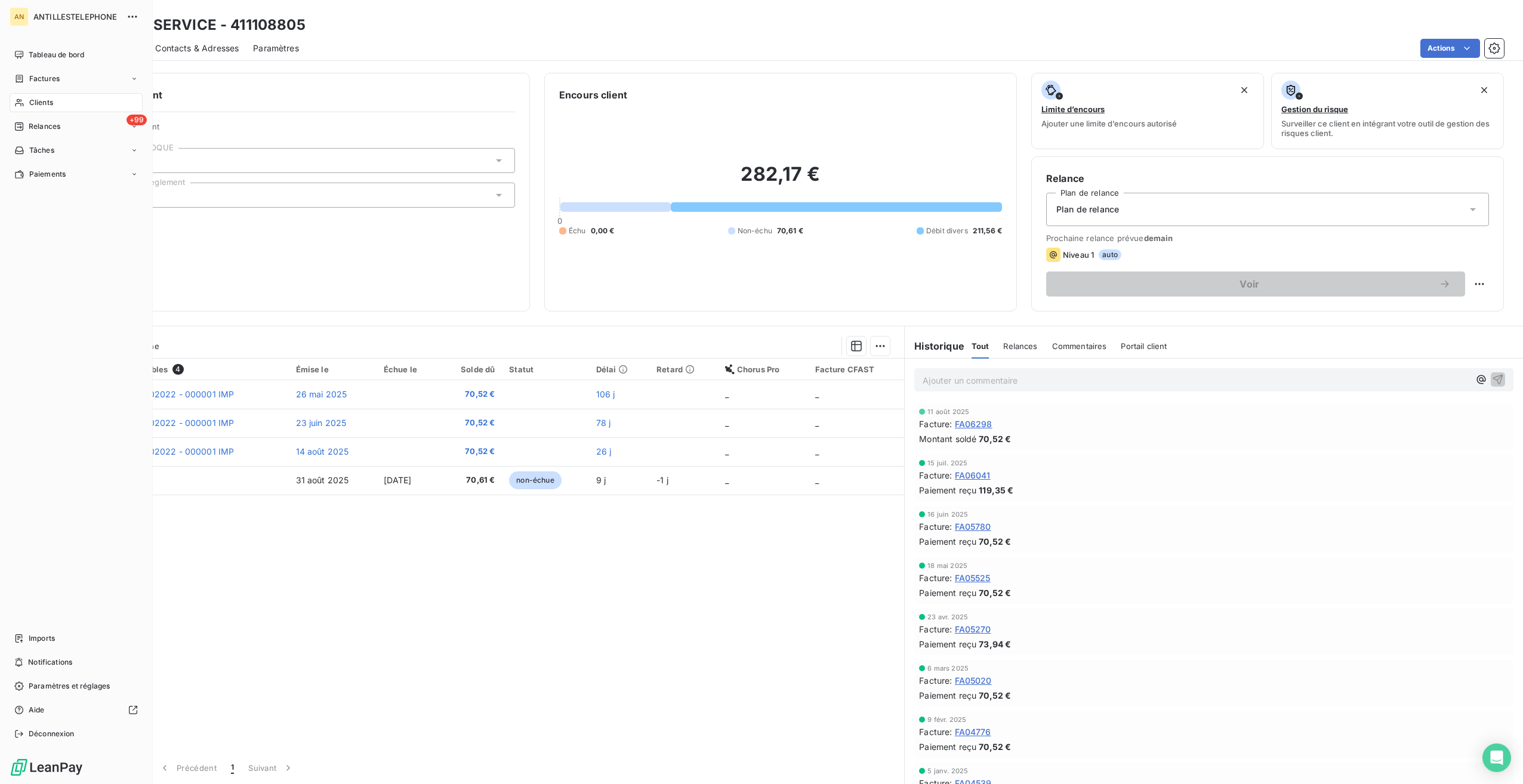
drag, startPoint x: 31, startPoint y: 104, endPoint x: 53, endPoint y: 105, distance: 22.0
click at [31, 104] on span "Clients" at bounding box center [41, 103] width 24 height 11
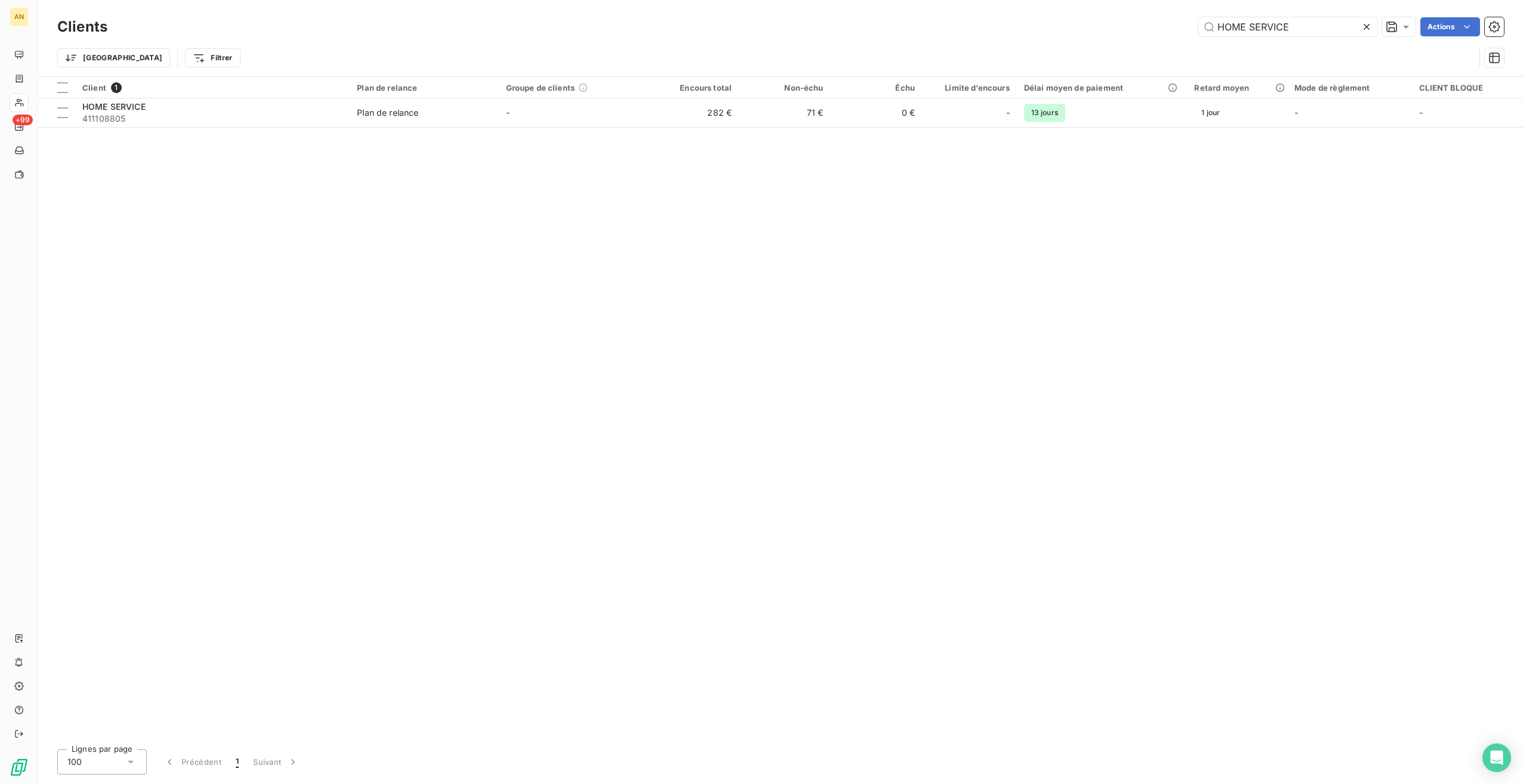
drag, startPoint x: 1300, startPoint y: 27, endPoint x: 1037, endPoint y: 21, distance: 263.1
click at [1041, 23] on div "HOME SERVICE Actions" at bounding box center [812, 26] width 1382 height 19
type input "adresse"
click at [668, 105] on td "345 €" at bounding box center [693, 112] width 91 height 29
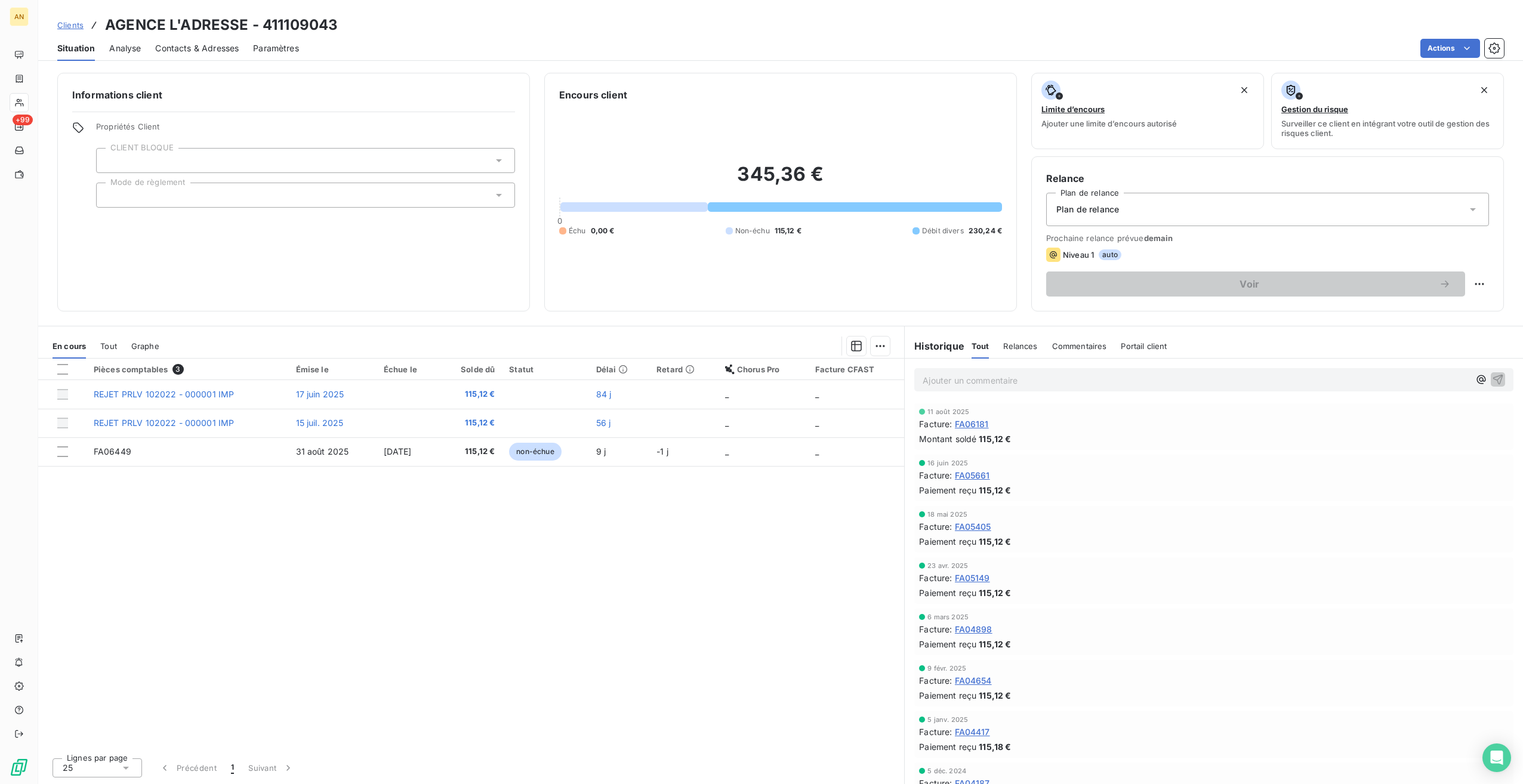
click at [115, 349] on span "Tout" at bounding box center [108, 347] width 17 height 10
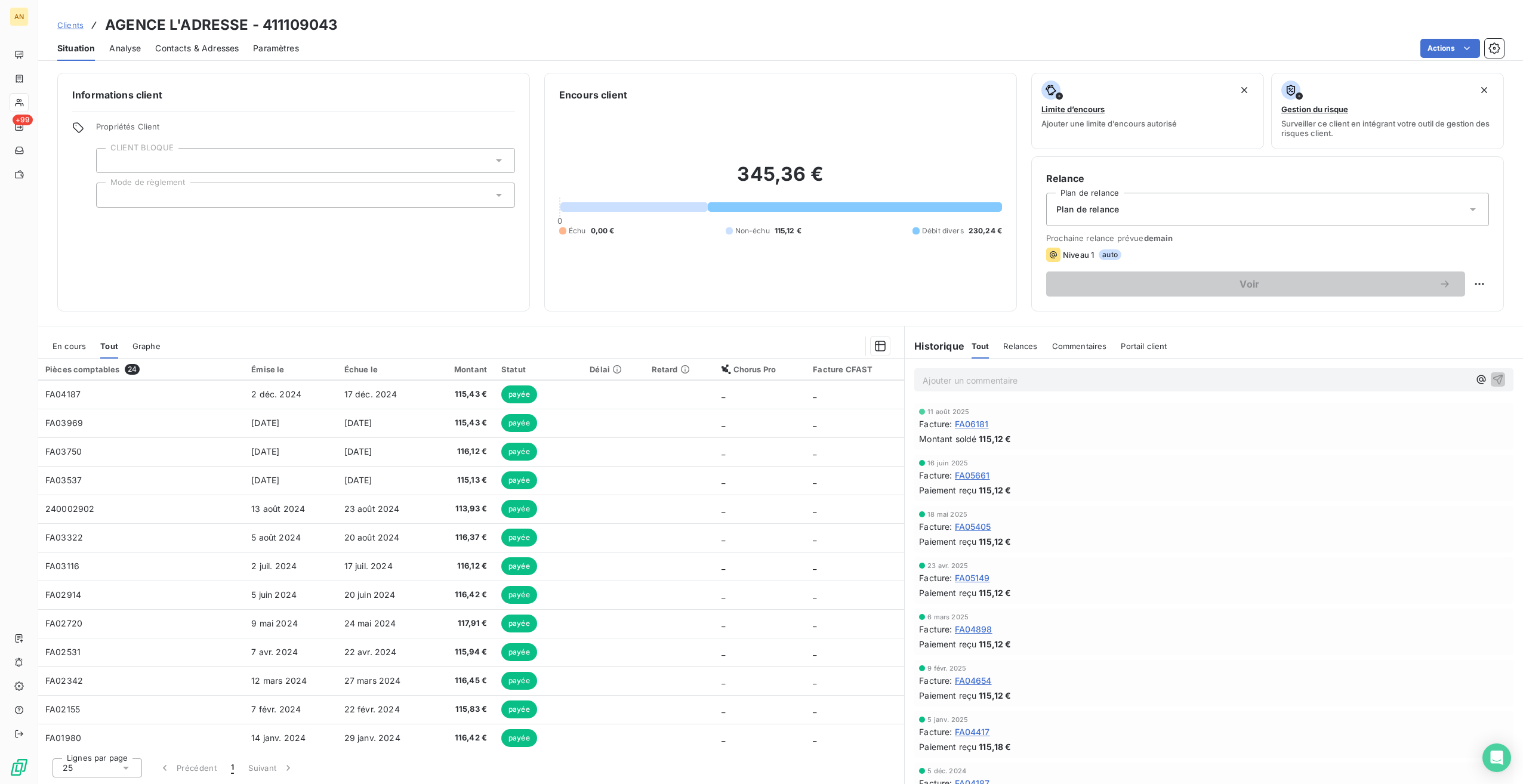
scroll to position [318, 0]
drag, startPoint x: 282, startPoint y: 27, endPoint x: 343, endPoint y: 26, distance: 61.0
click at [343, 26] on div "Clients AGENCE L'ADRESSE - 411109043" at bounding box center [780, 25] width 1485 height 22
copy h3 "109043"
click at [302, 36] on div "Situation Analyse Contacts & Adresses Paramètres Actions" at bounding box center [780, 48] width 1485 height 25
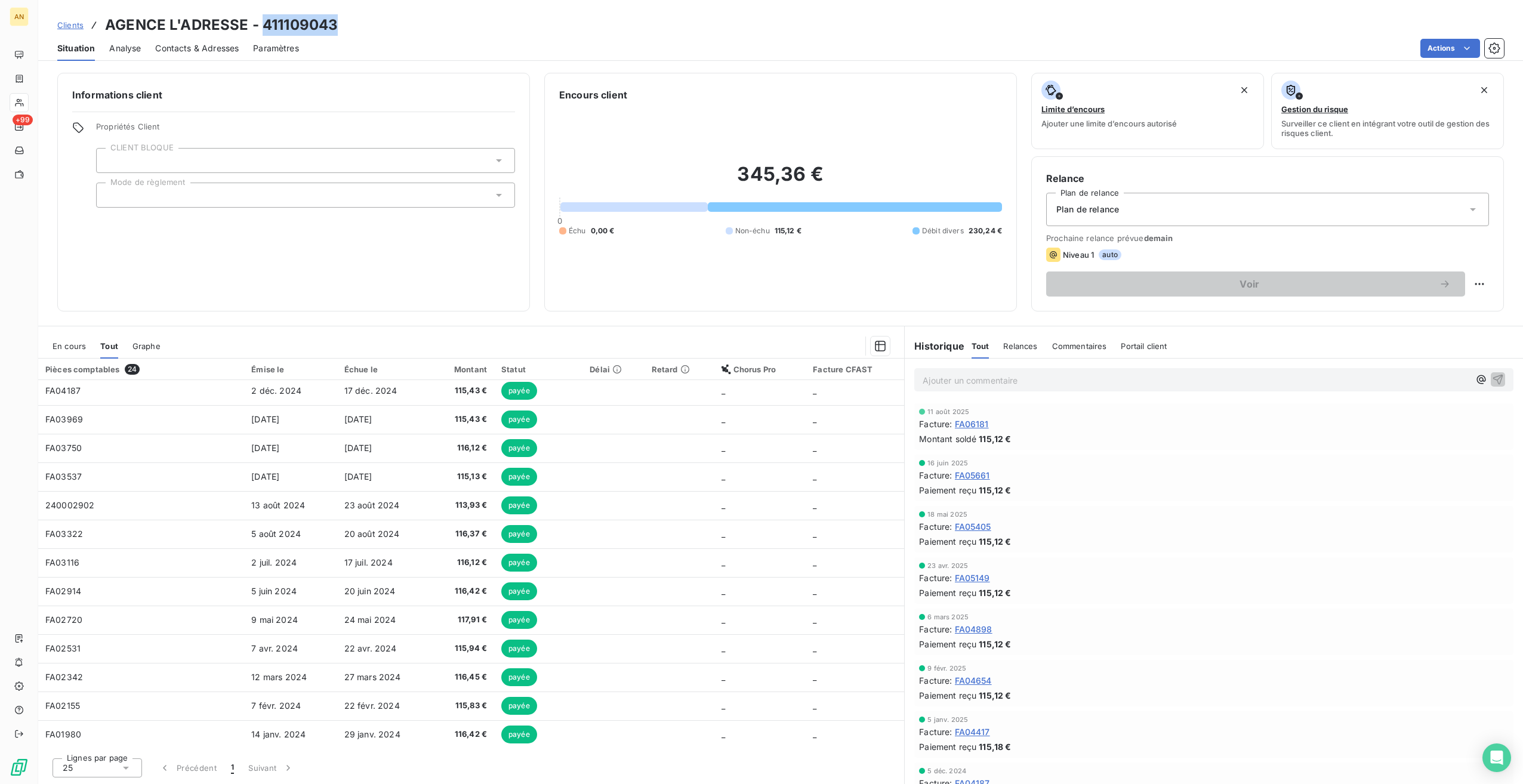
drag, startPoint x: 262, startPoint y: 27, endPoint x: 348, endPoint y: 26, distance: 86.0
click at [348, 26] on div "Clients AGENCE L'ADRESSE - 411109043" at bounding box center [780, 25] width 1485 height 22
copy h3 "411109043"
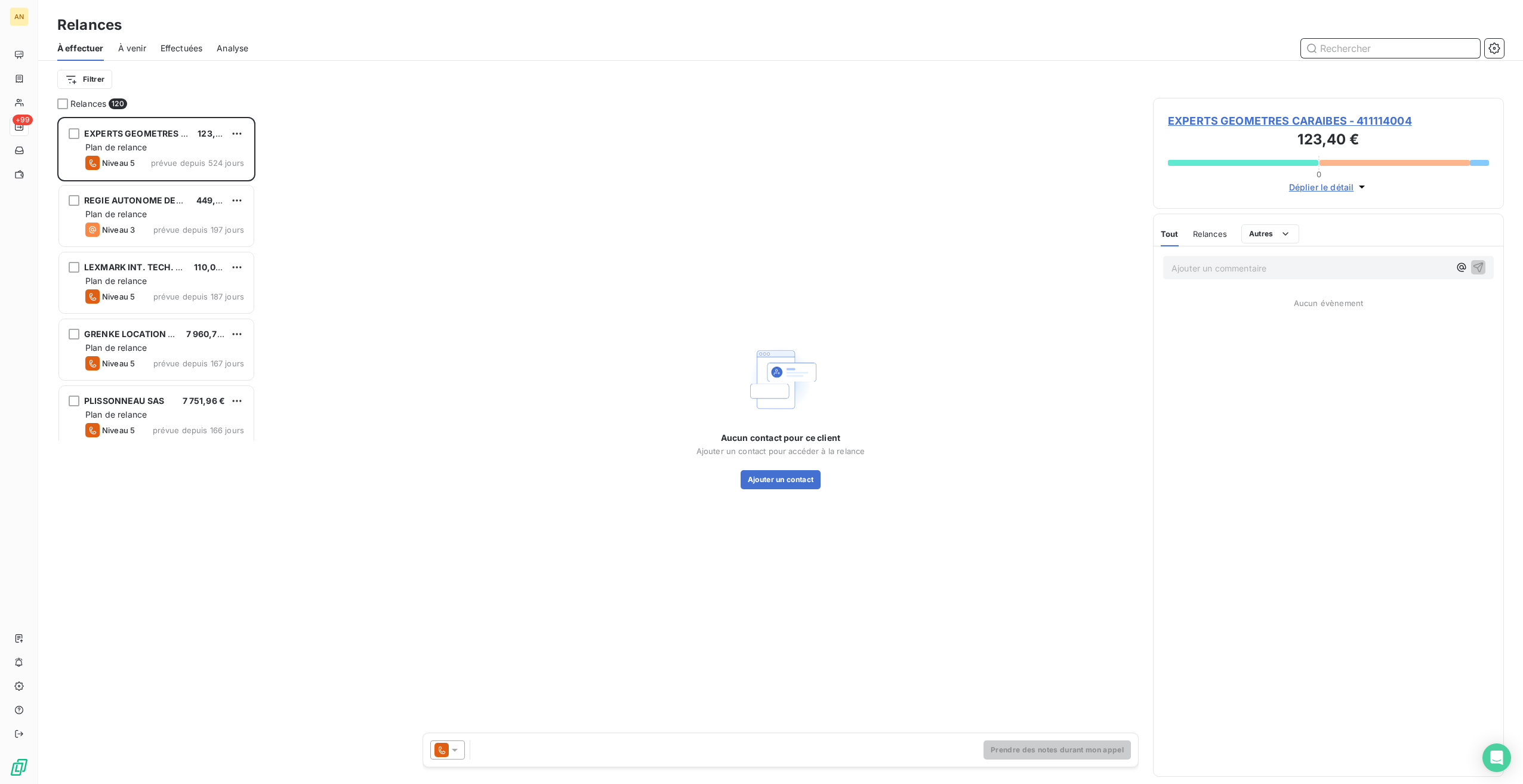
scroll to position [657, 342]
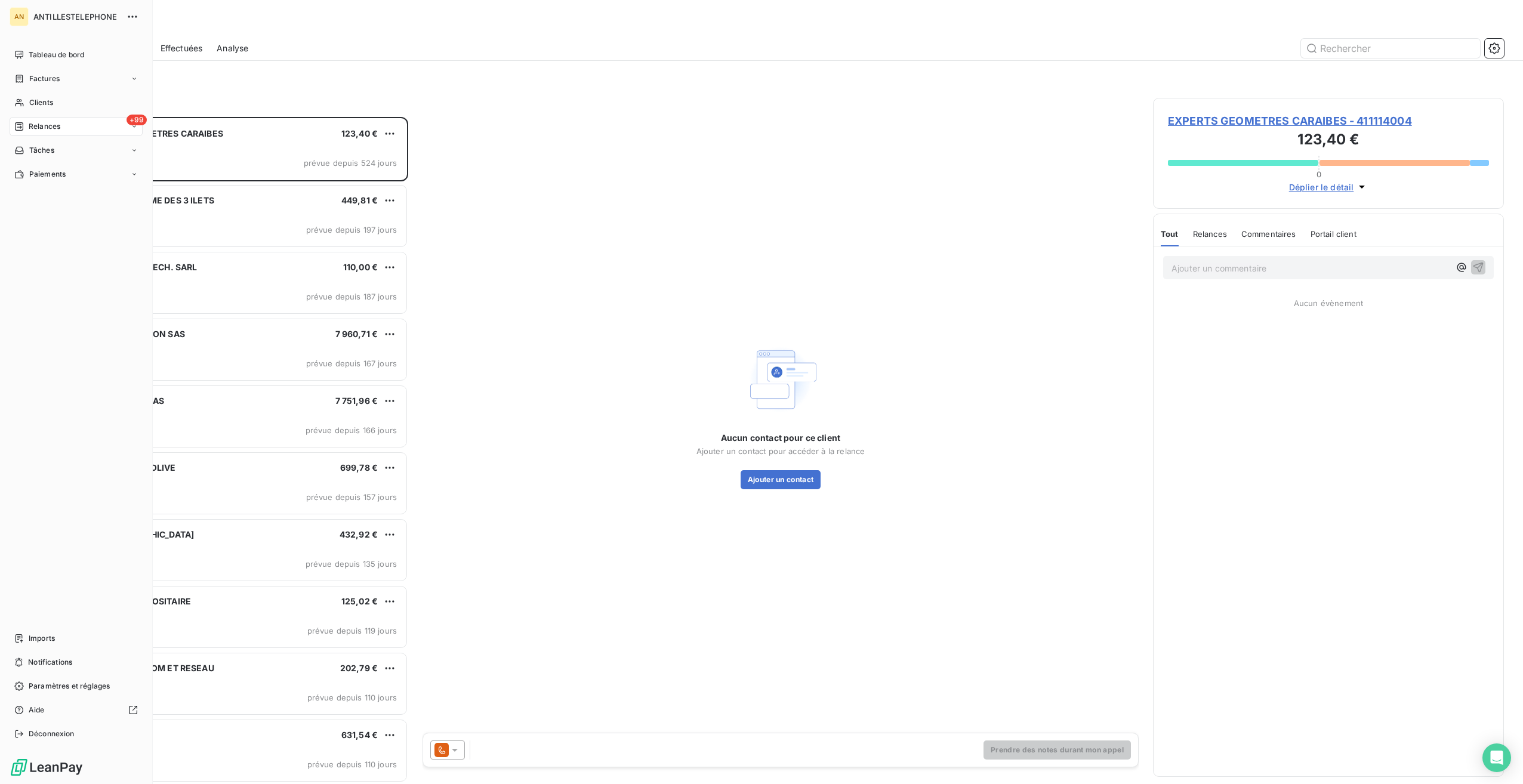
click at [25, 102] on div "Clients" at bounding box center [76, 103] width 133 height 19
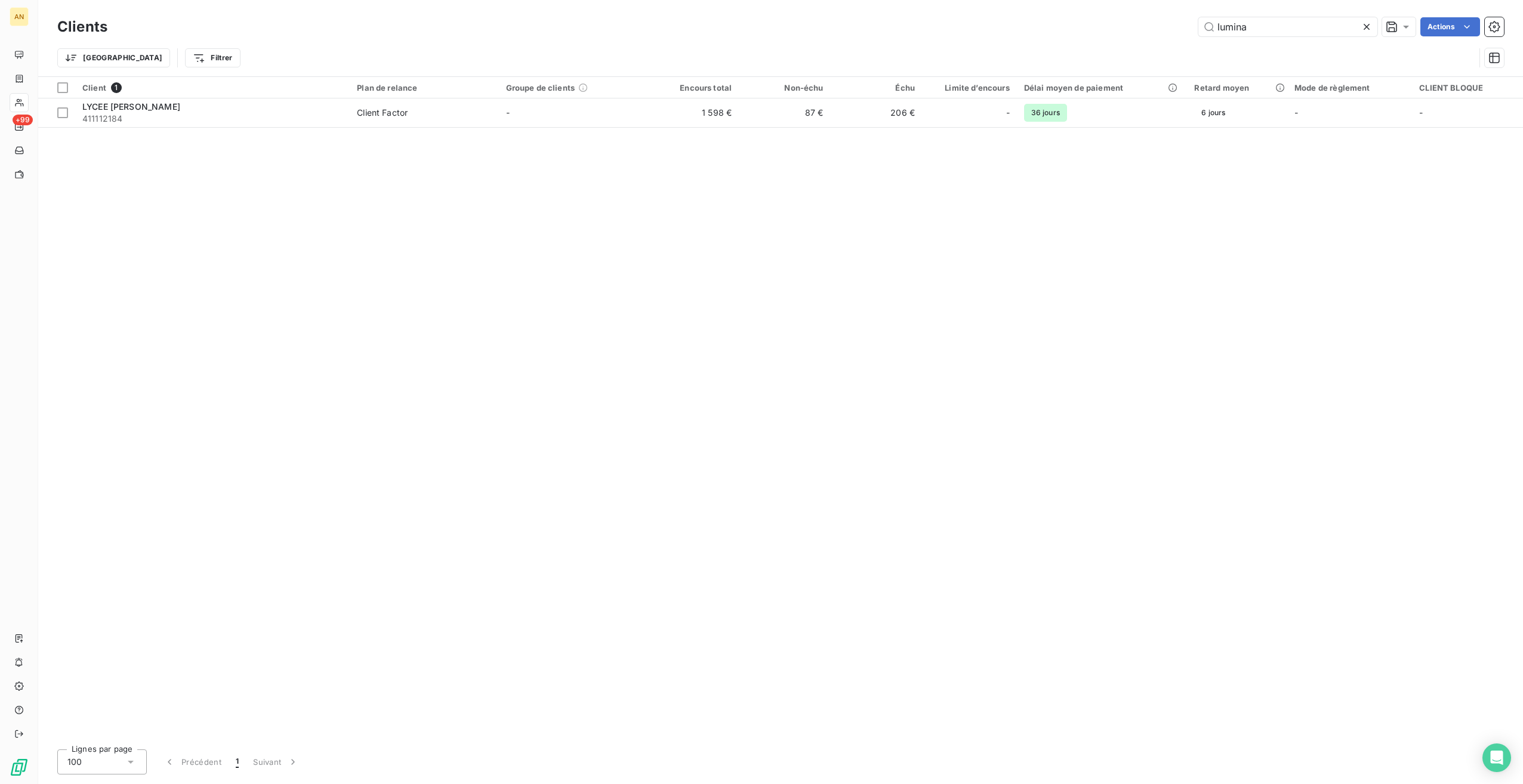
type input "lumina"
click at [211, 101] on div "LYCEE [PERSON_NAME]" at bounding box center [213, 107] width 261 height 12
